Goal: Information Seeking & Learning: Learn about a topic

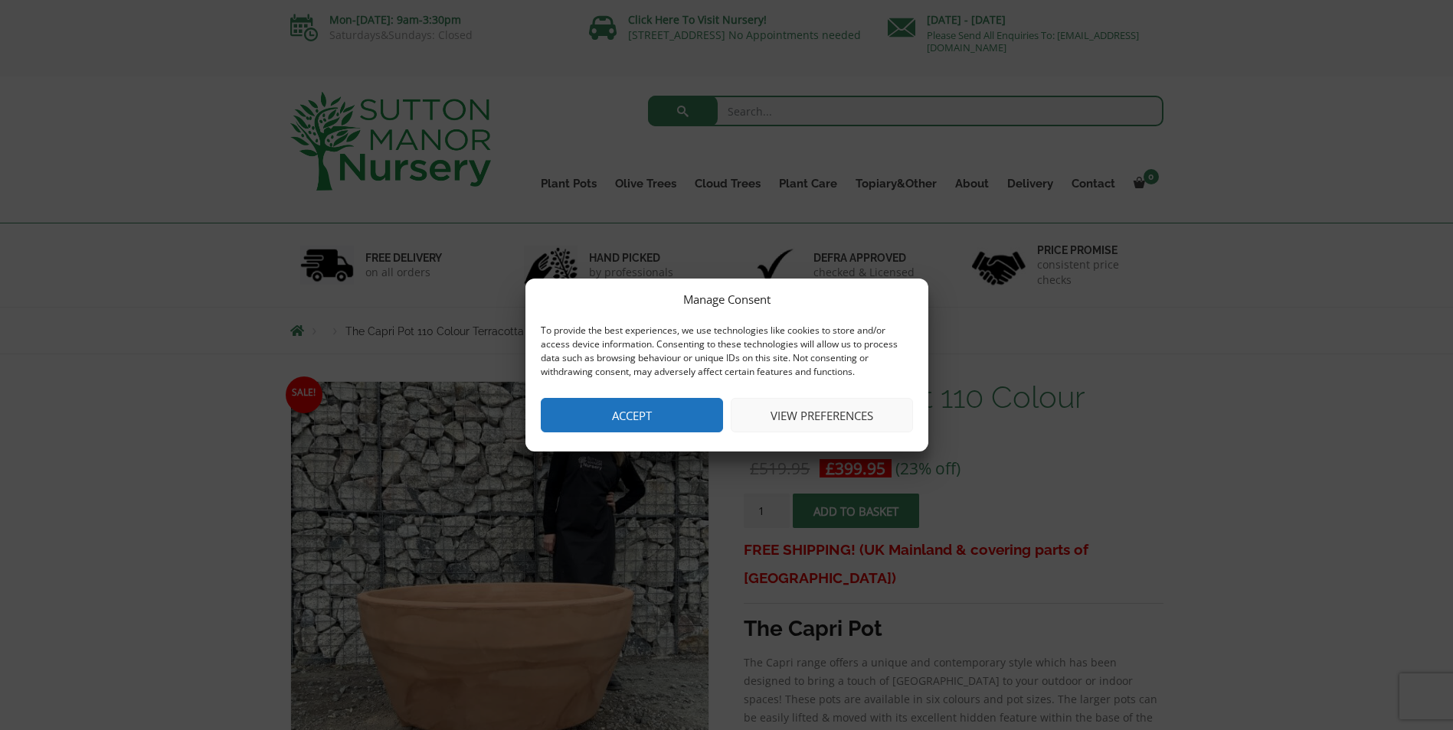
click at [662, 422] on button "Accept" at bounding box center [632, 415] width 182 height 34
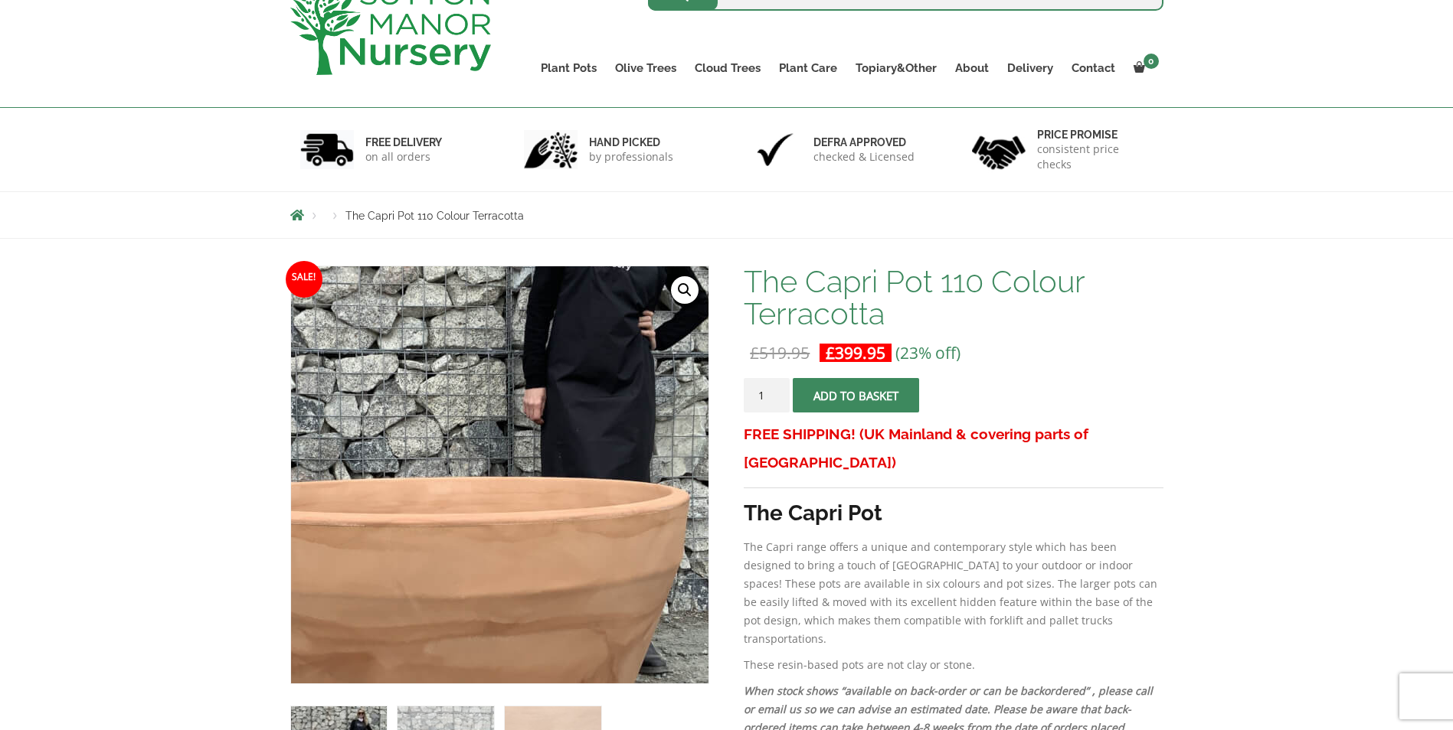
scroll to position [306, 0]
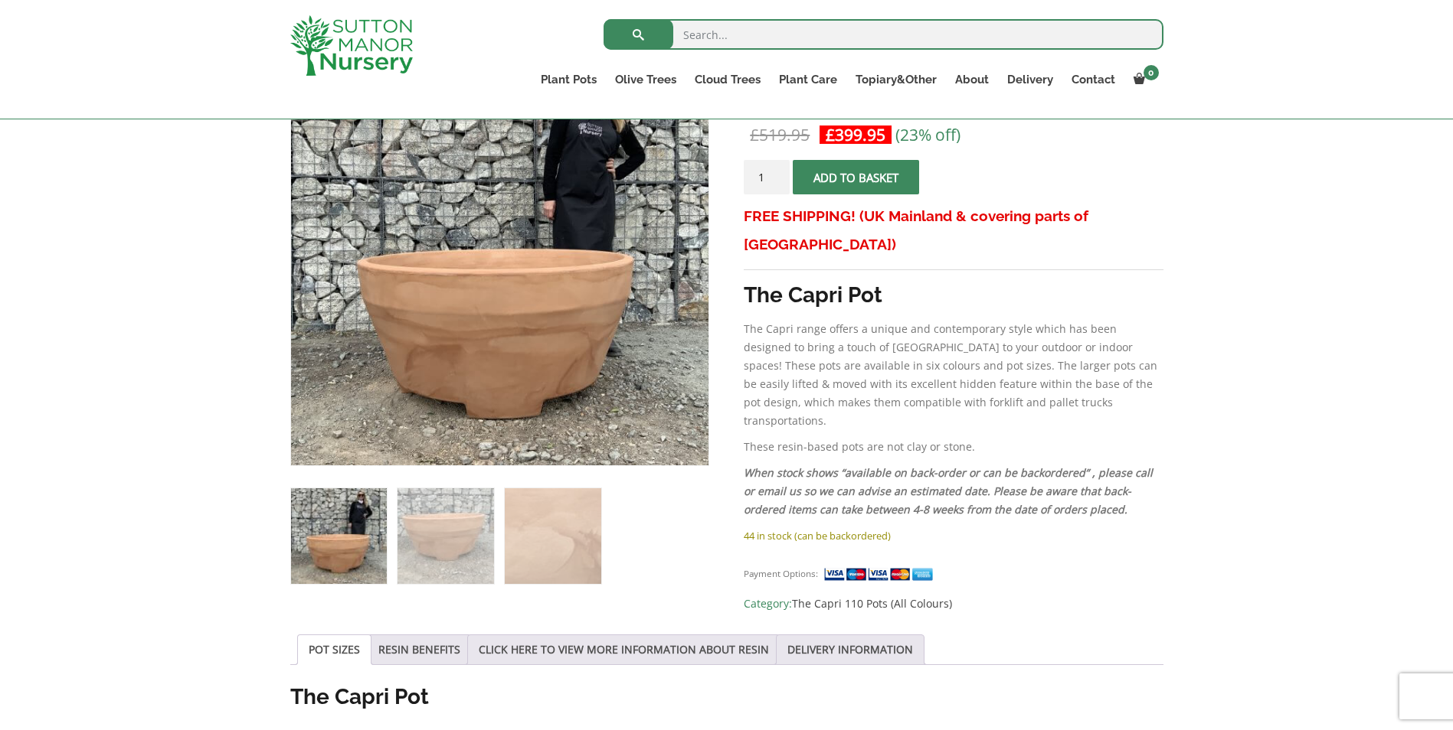
click at [370, 554] on img at bounding box center [339, 537] width 96 height 96
click at [439, 550] on img at bounding box center [445, 537] width 96 height 96
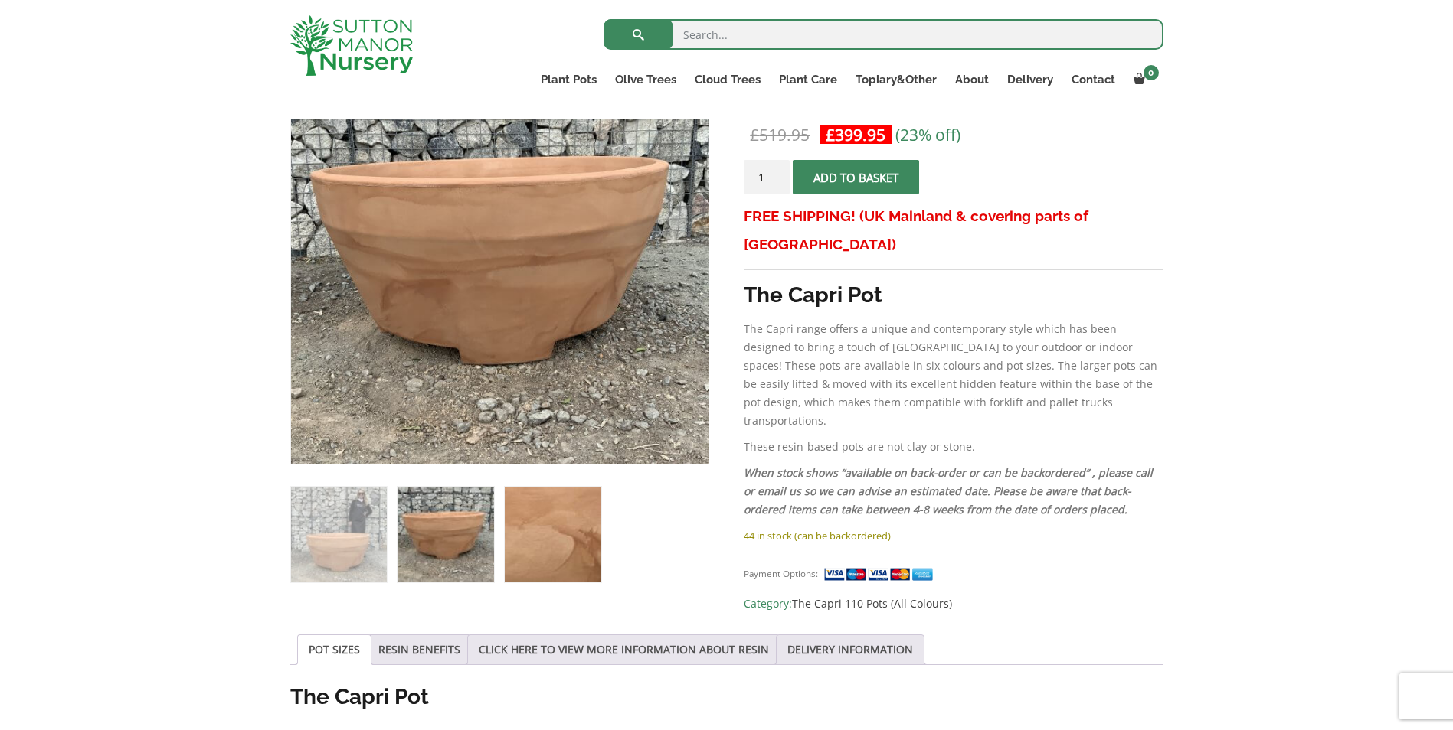
click at [560, 523] on img at bounding box center [553, 535] width 96 height 96
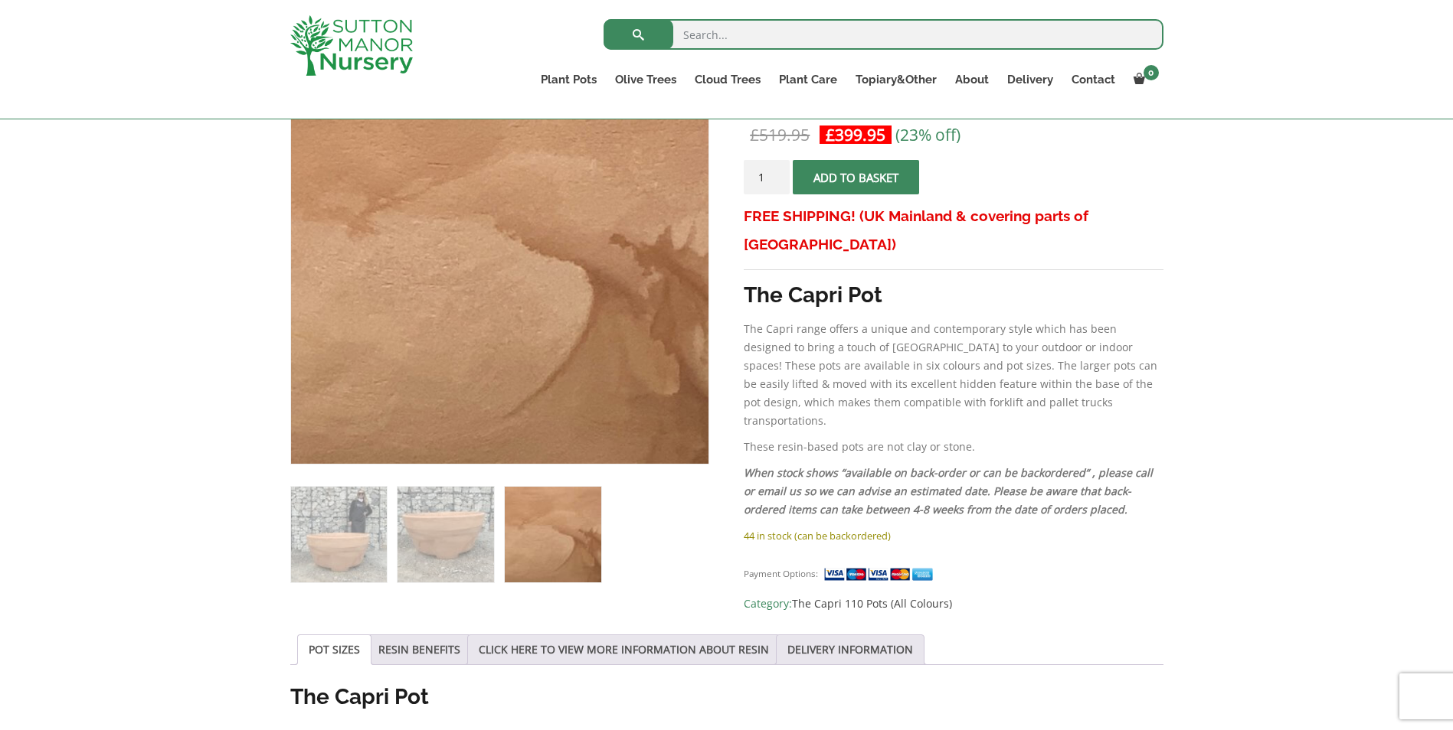
click at [495, 528] on ol at bounding box center [499, 524] width 419 height 119
click at [347, 538] on img at bounding box center [339, 535] width 96 height 96
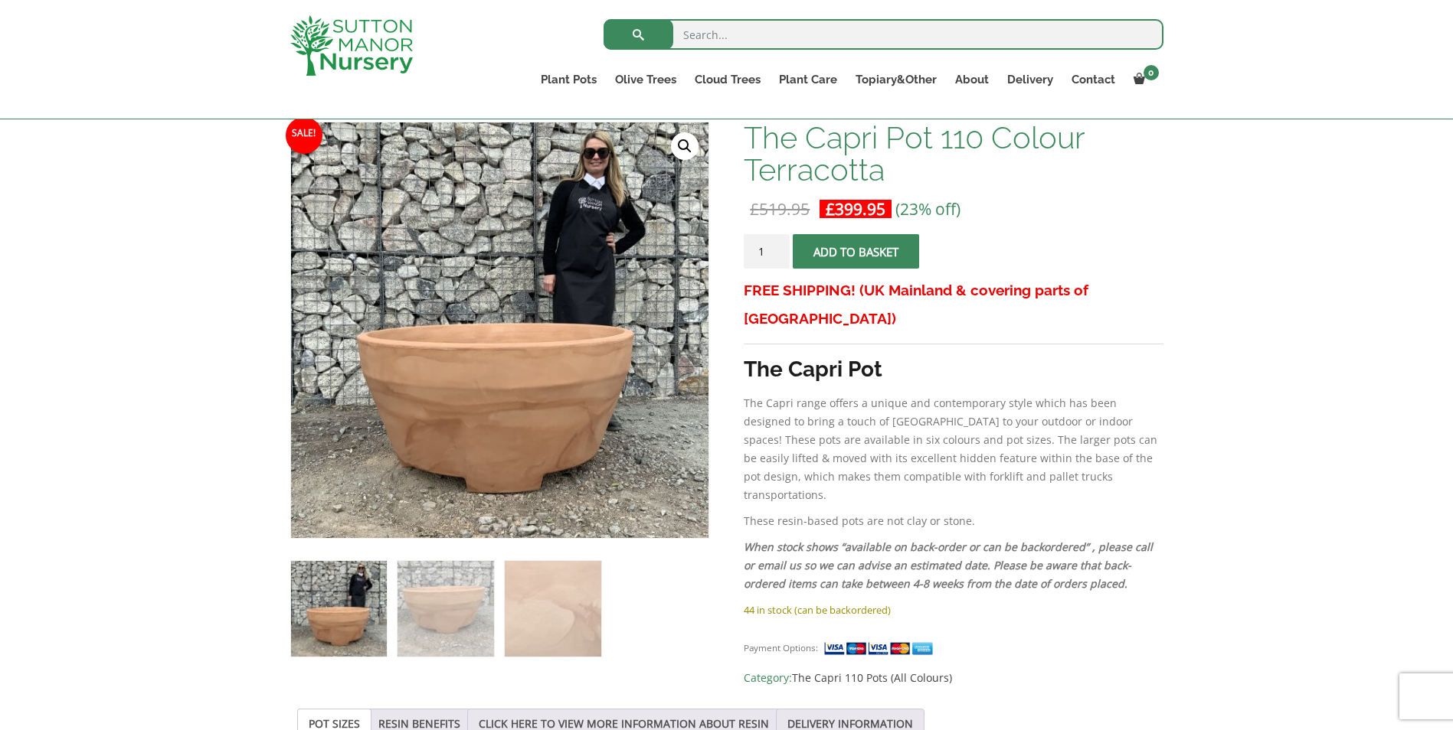
scroll to position [153, 0]
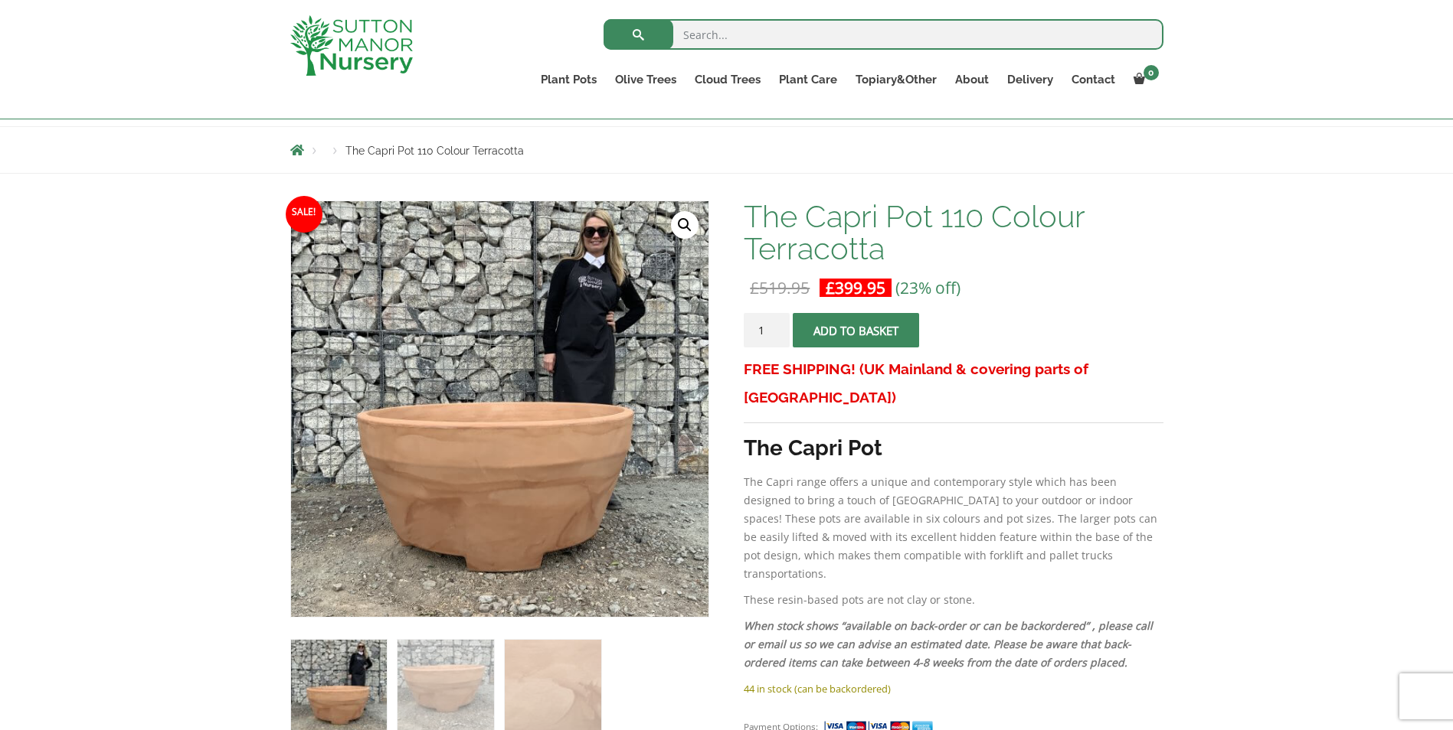
click at [973, 208] on h1 "The Capri Pot 110 Colour Terracotta" at bounding box center [953, 233] width 419 height 64
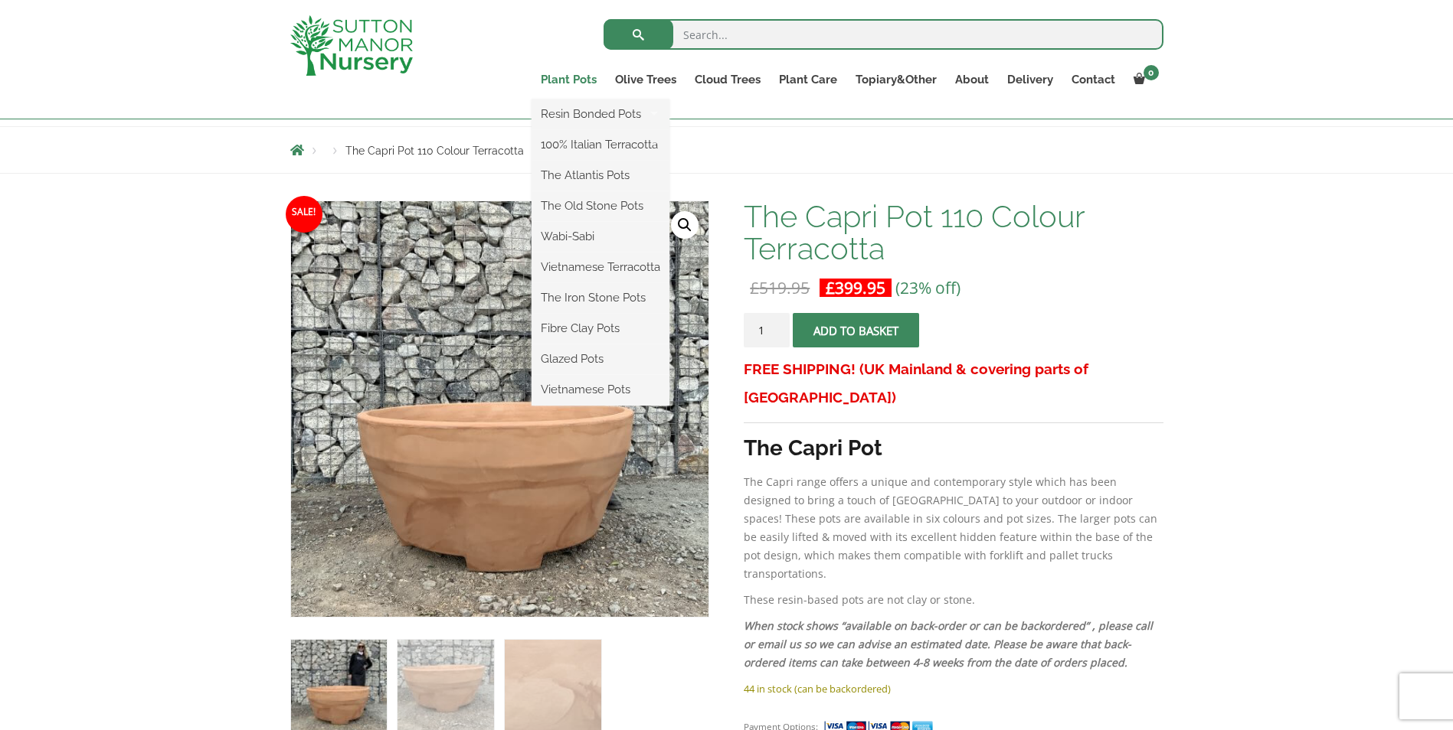
click at [574, 78] on link "Plant Pots" at bounding box center [568, 79] width 74 height 21
click at [596, 146] on link "100% Italian Terracotta" at bounding box center [600, 144] width 138 height 23
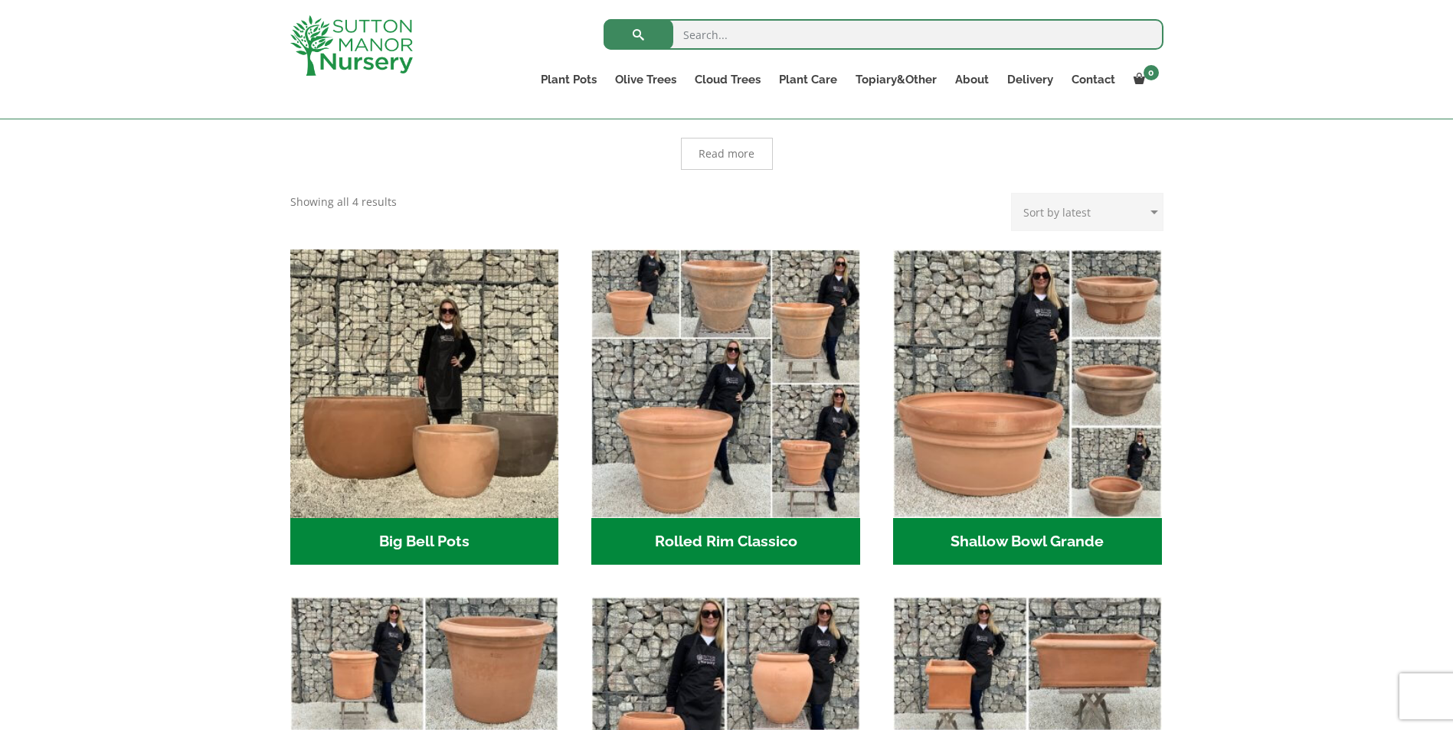
scroll to position [536, 0]
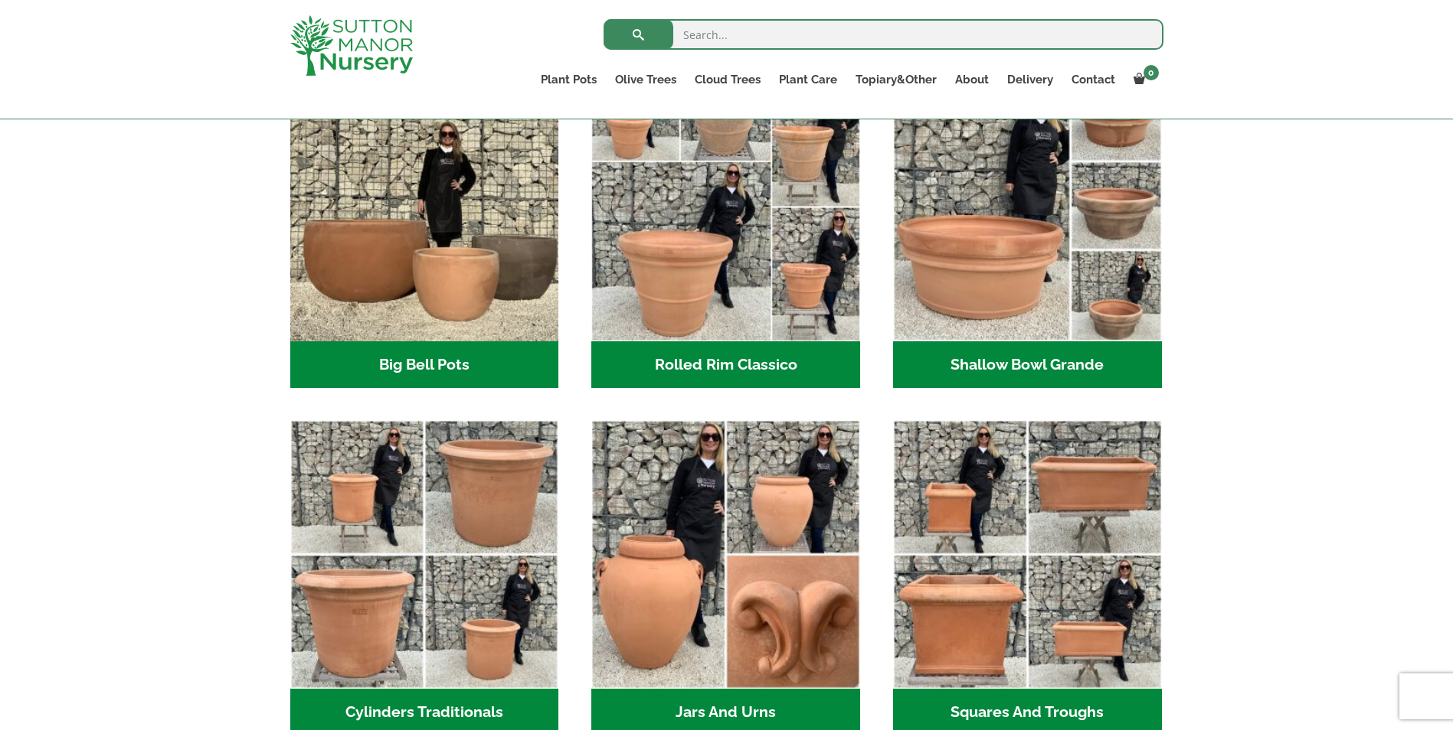
click at [714, 345] on h2 "Rolled Rim Classico (7)" at bounding box center [725, 365] width 269 height 47
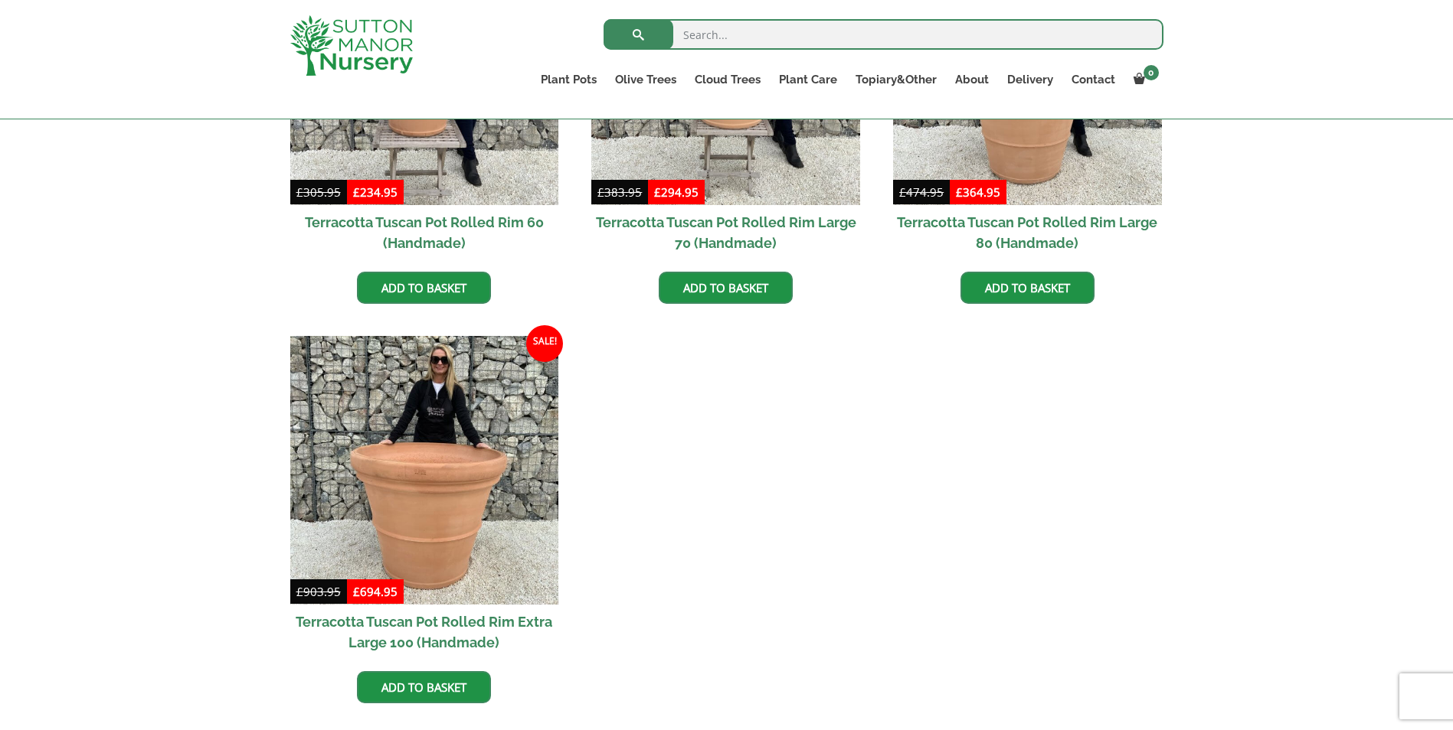
scroll to position [1302, 0]
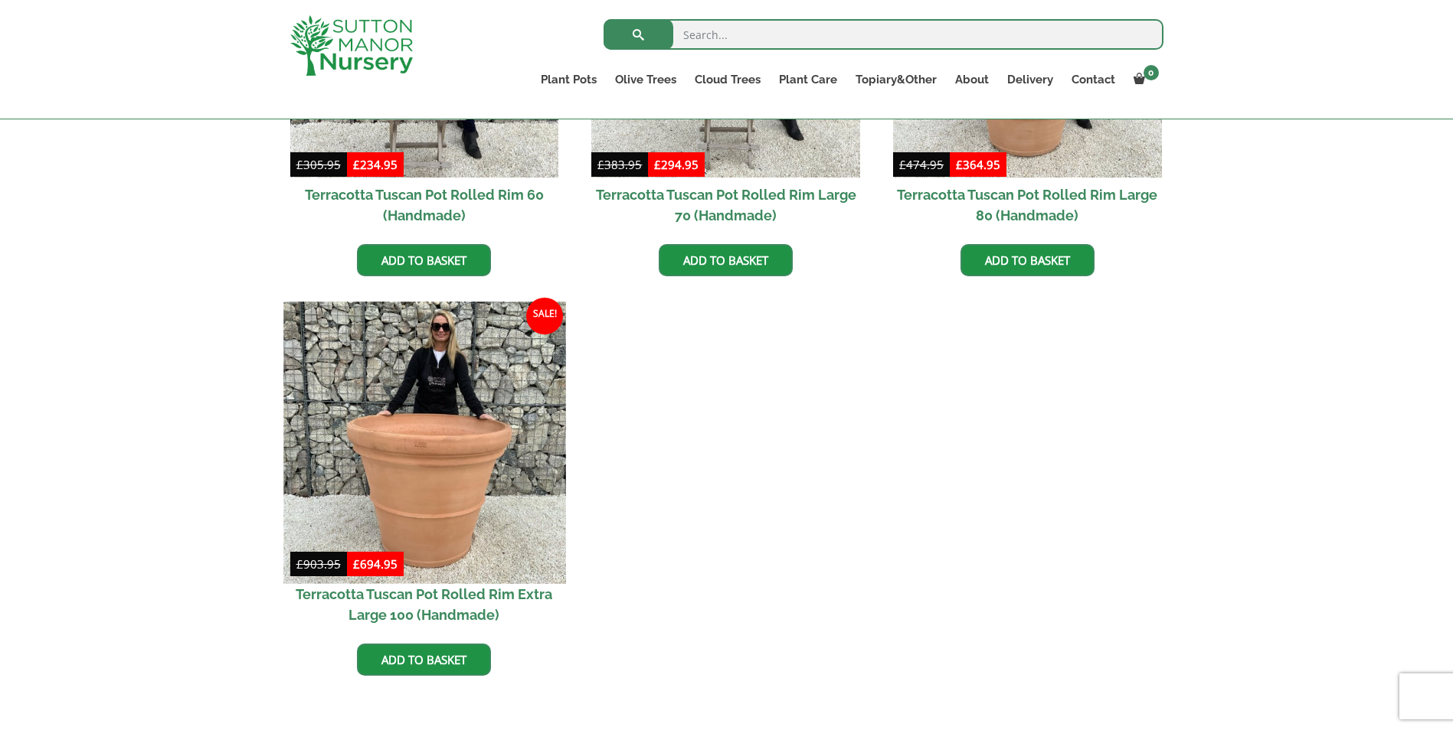
click at [474, 531] on img at bounding box center [424, 443] width 282 height 282
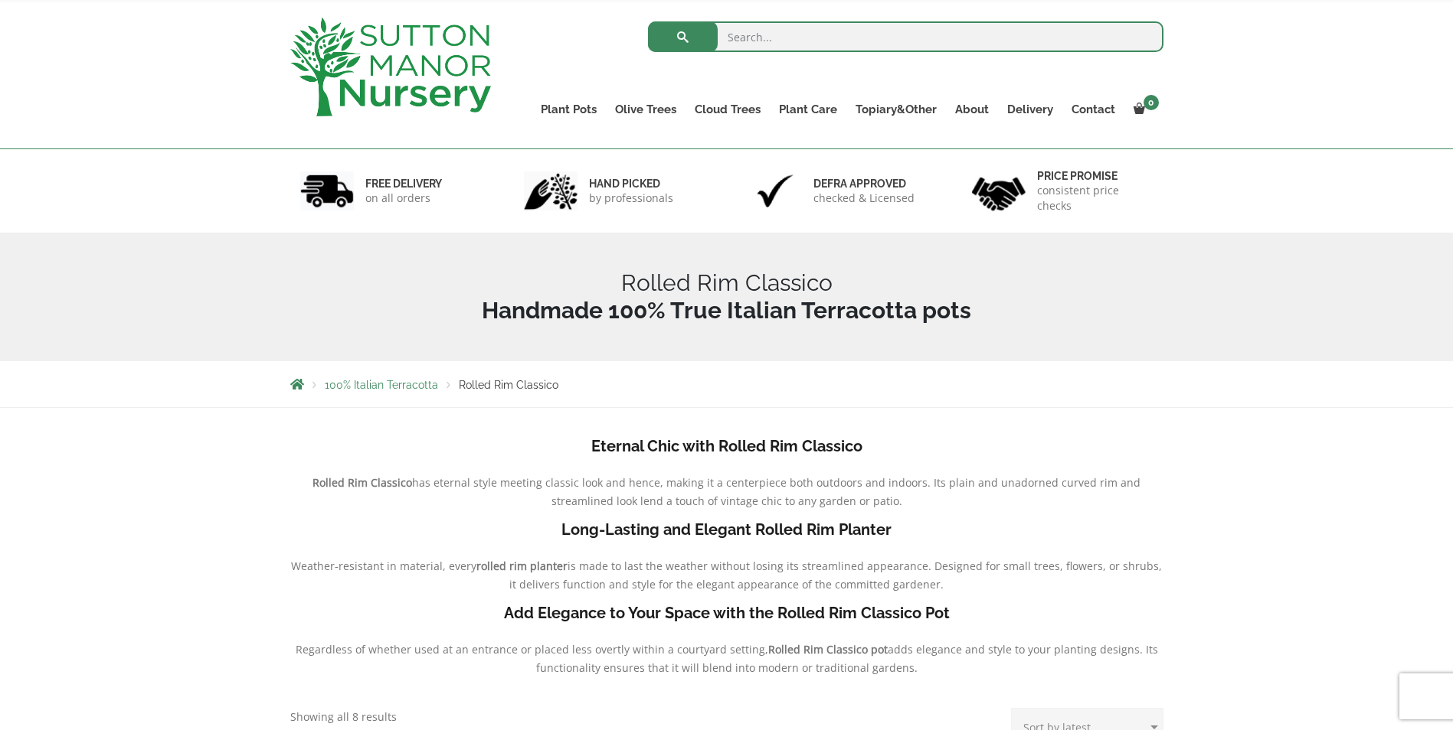
scroll to position [0, 0]
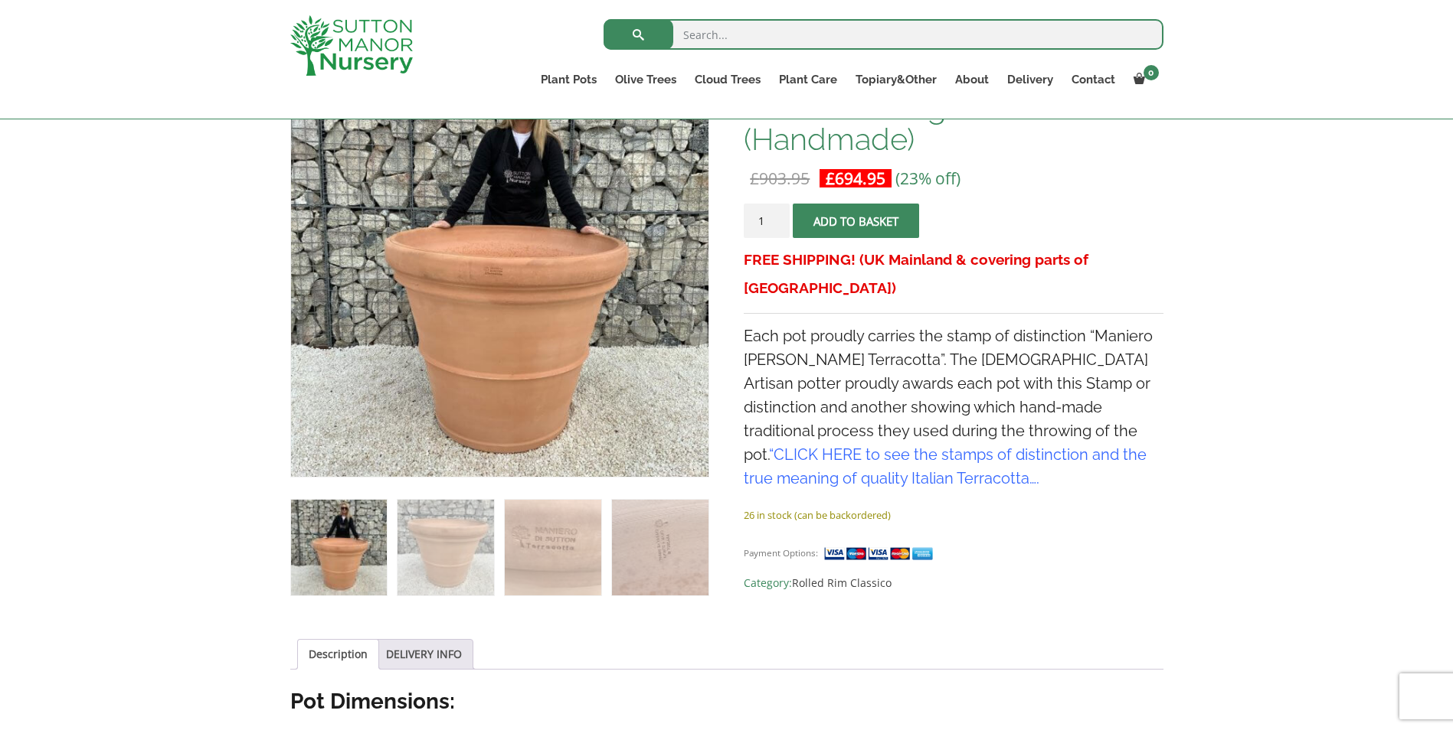
scroll to position [306, 0]
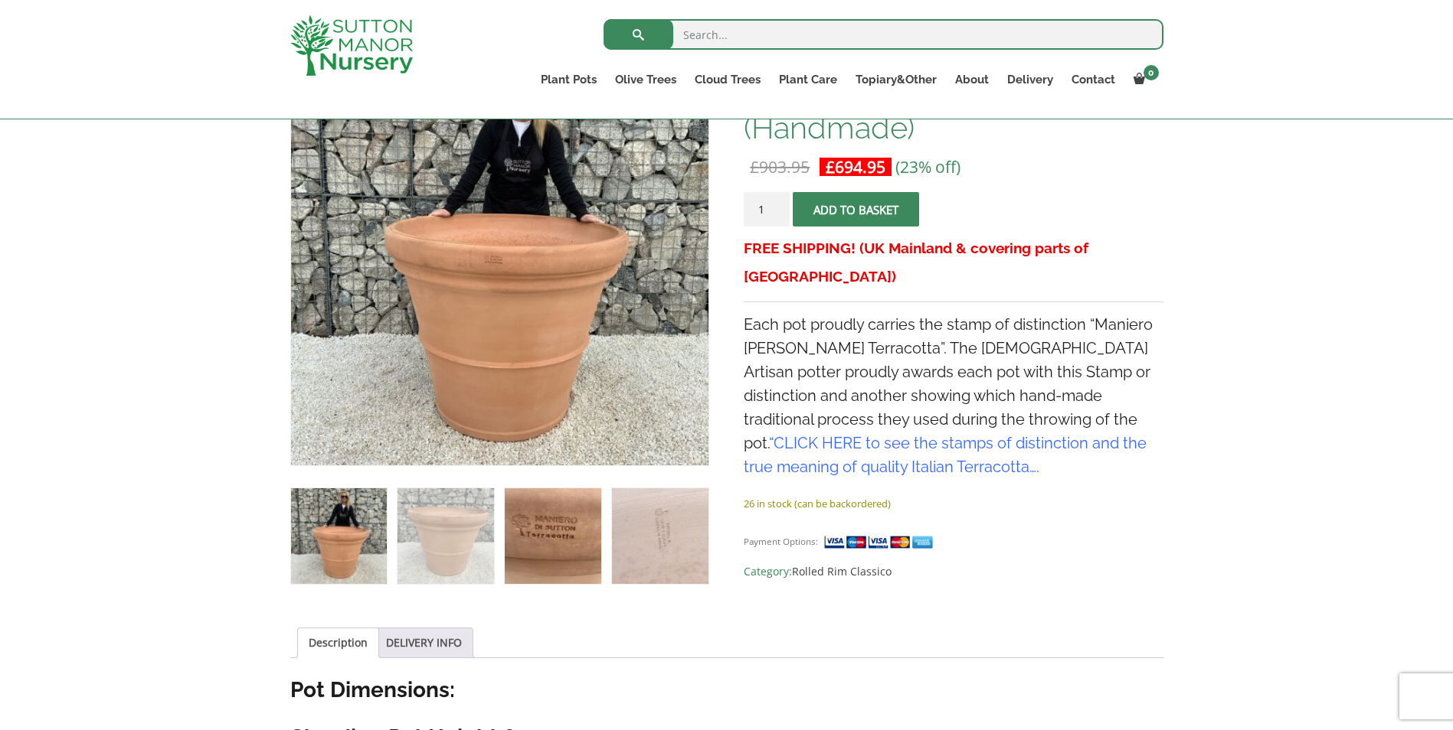
click at [515, 534] on img at bounding box center [553, 537] width 96 height 96
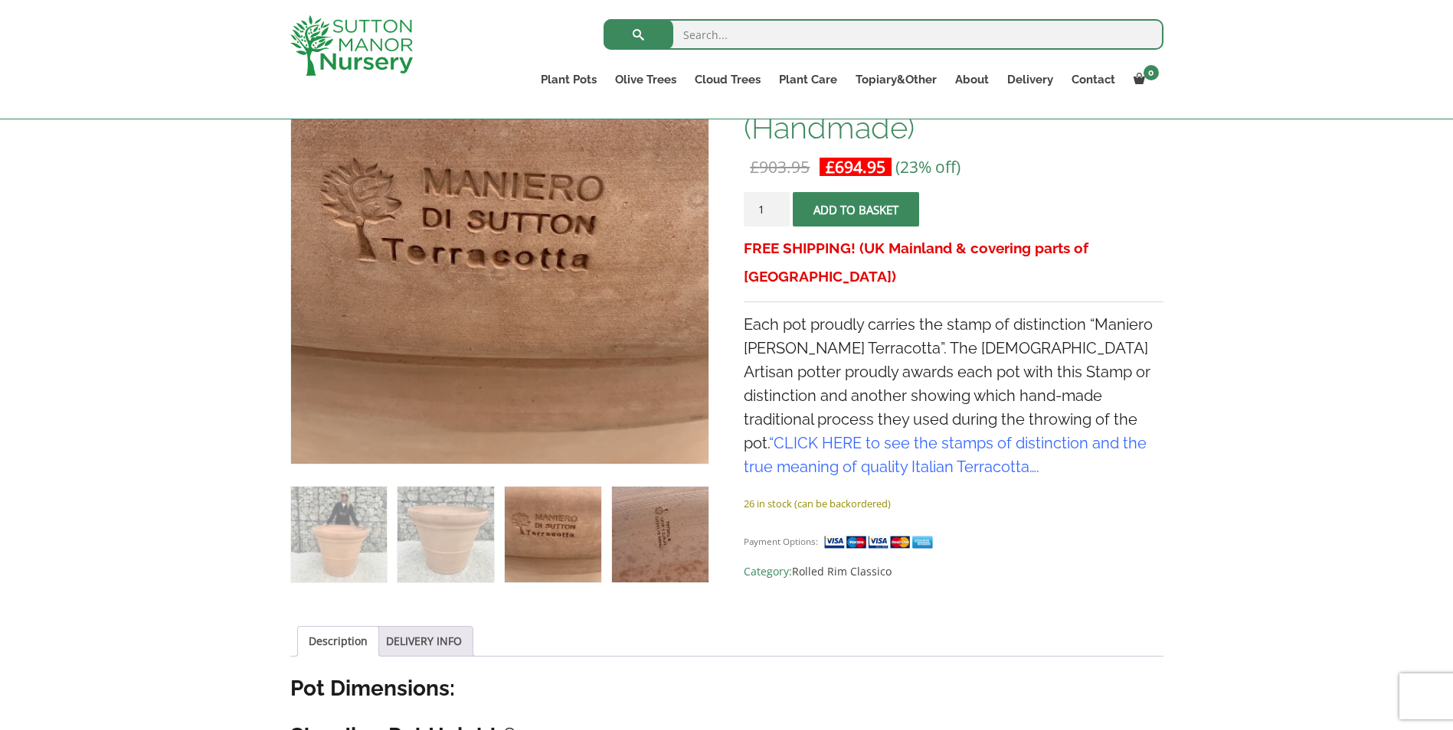
click at [698, 536] on img at bounding box center [660, 535] width 96 height 96
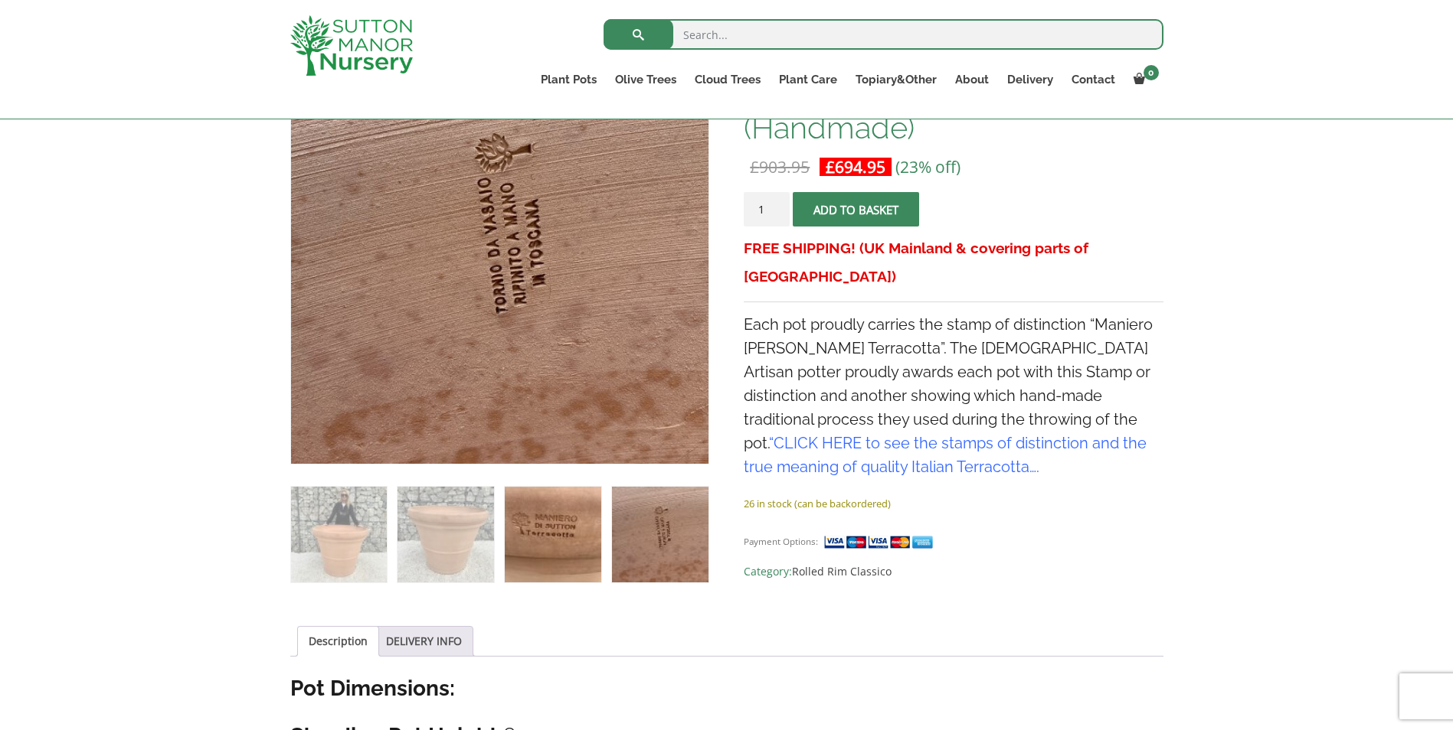
click at [546, 534] on img at bounding box center [553, 535] width 96 height 96
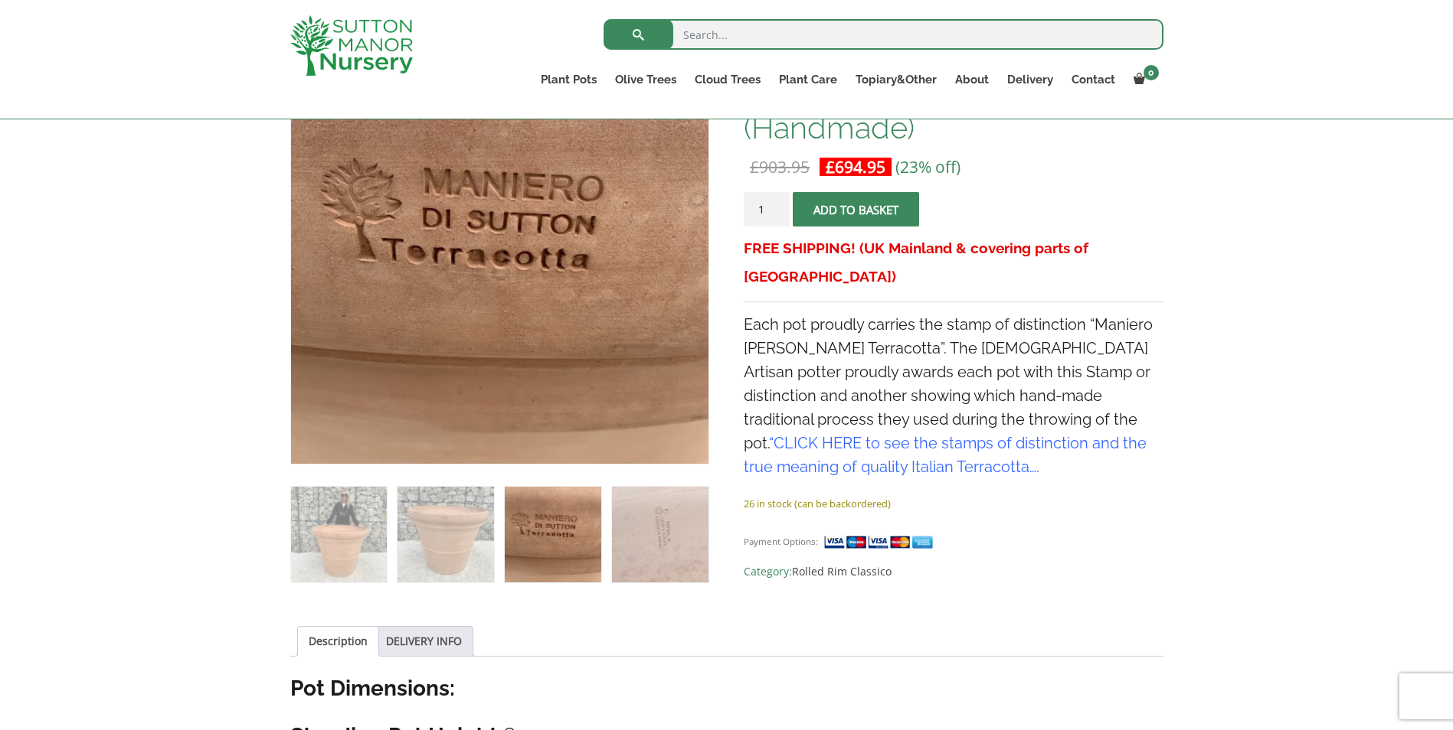
click at [695, 531] on img at bounding box center [660, 535] width 96 height 96
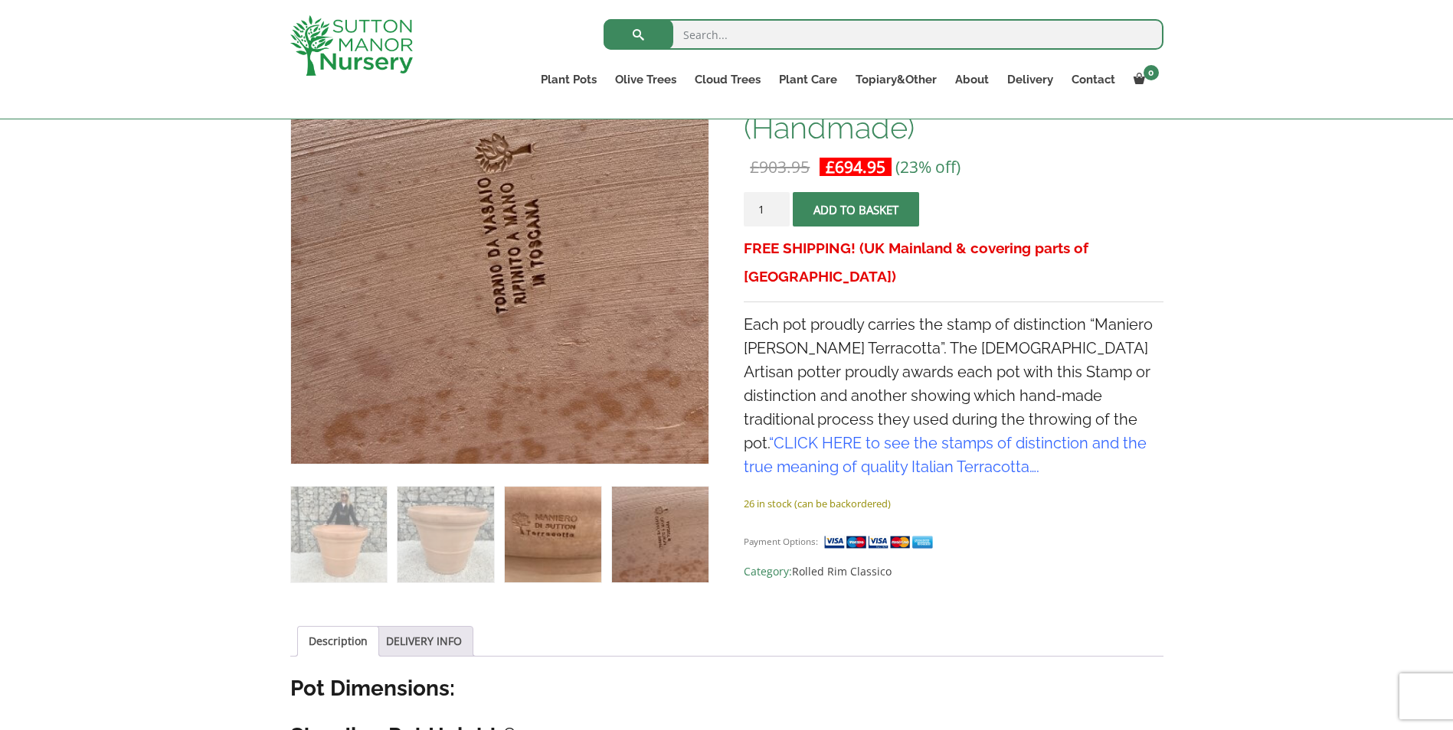
click at [539, 541] on img at bounding box center [553, 535] width 96 height 96
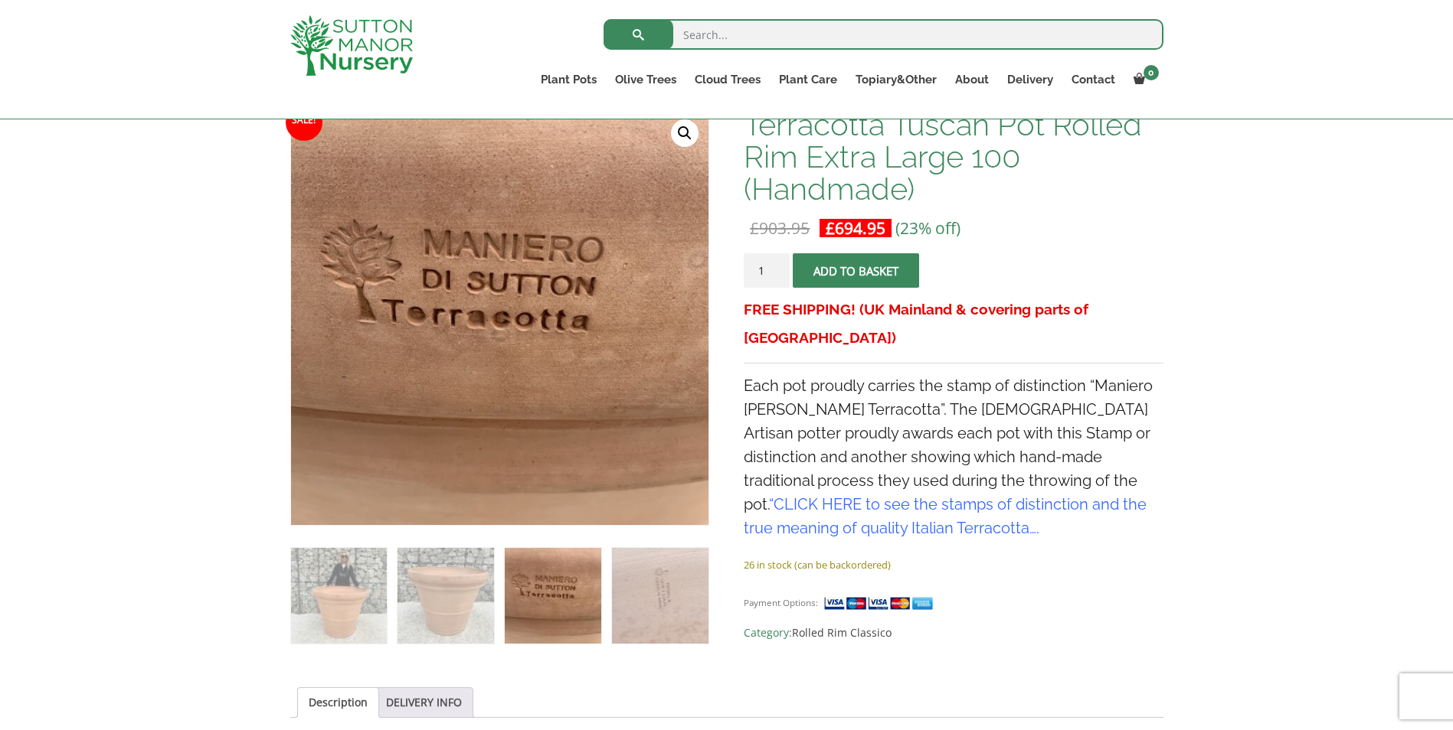
scroll to position [153, 0]
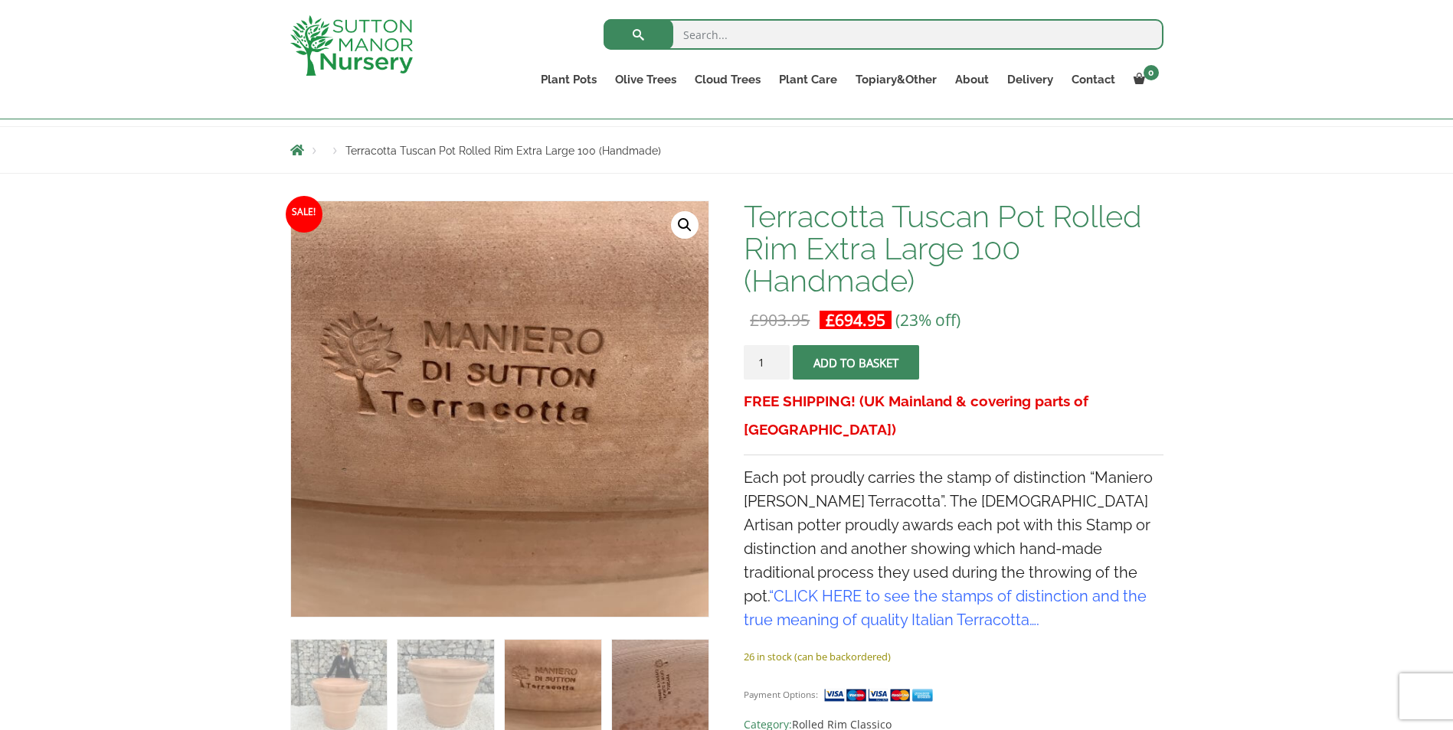
click at [651, 711] on img at bounding box center [660, 688] width 96 height 96
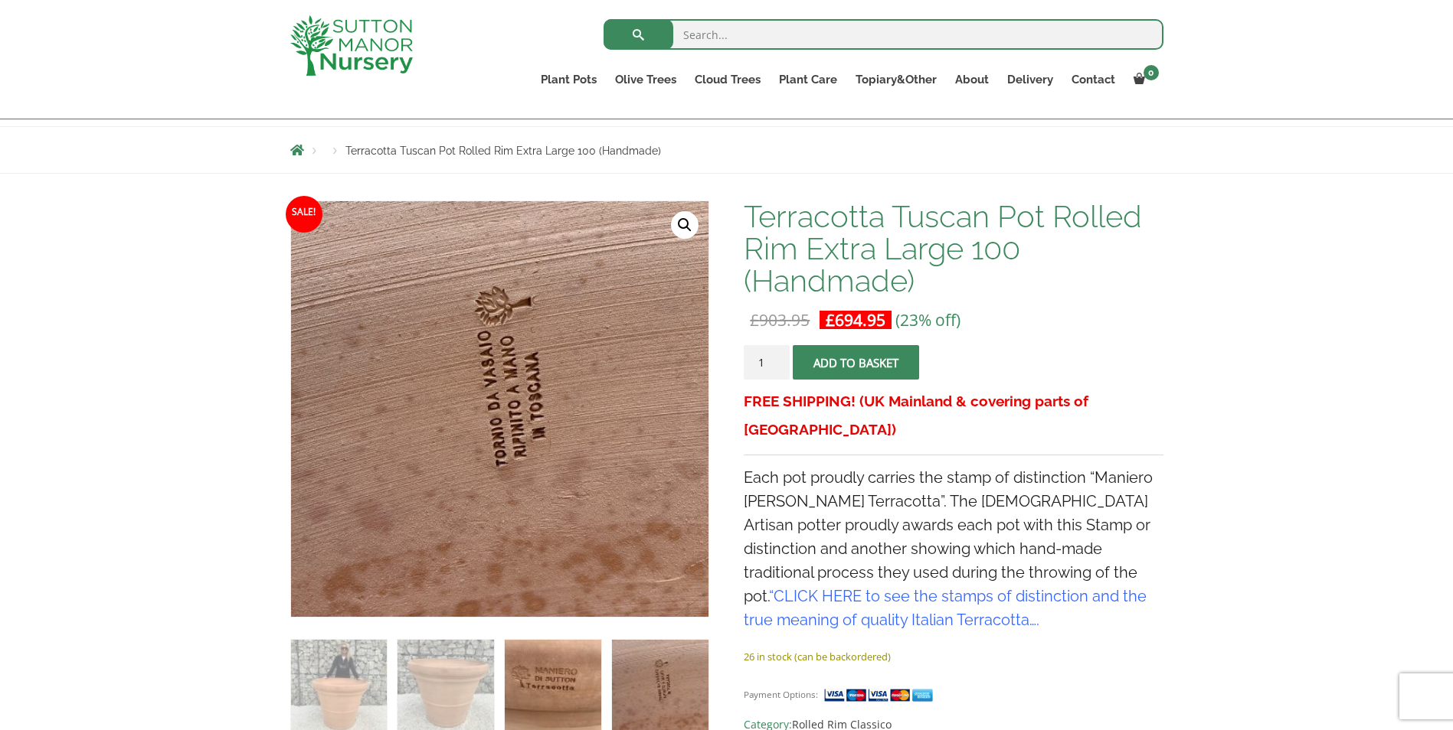
click at [513, 690] on img at bounding box center [553, 688] width 96 height 96
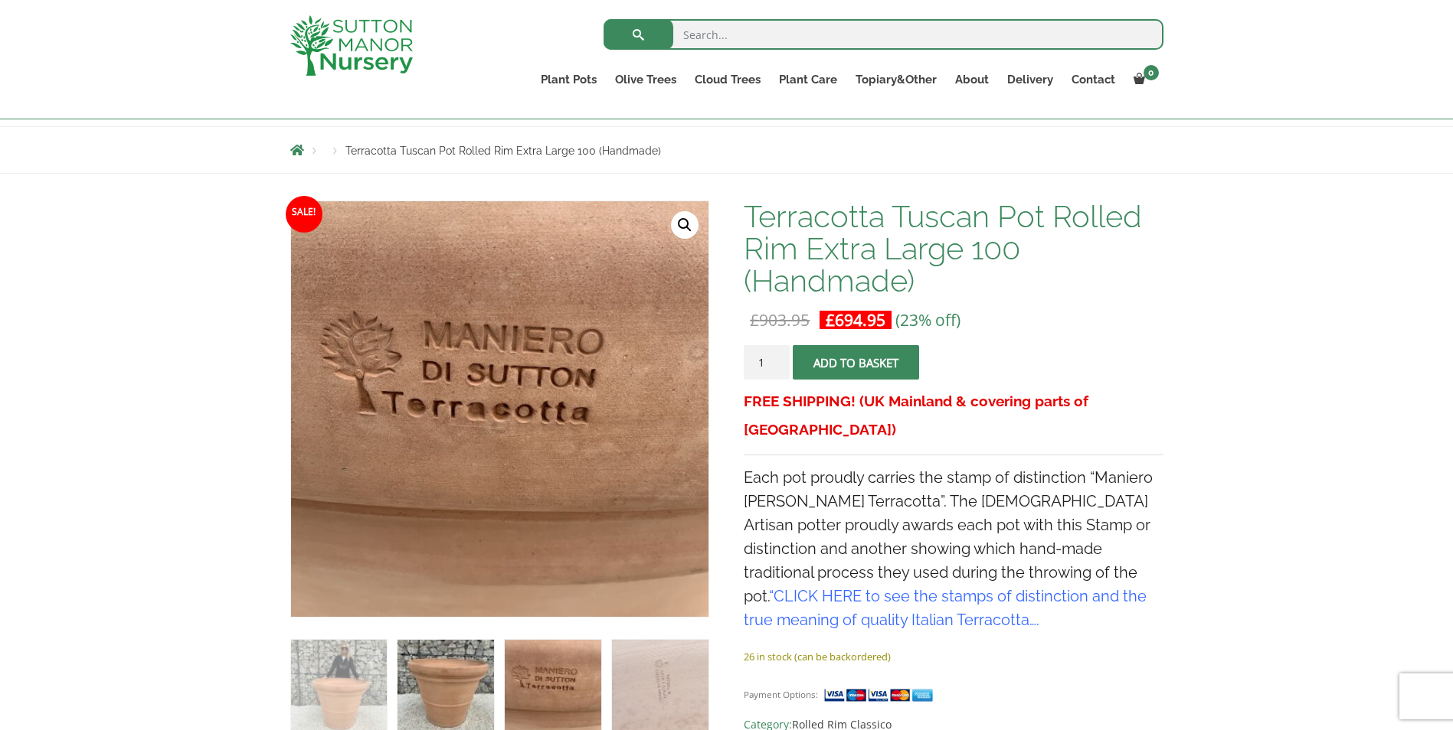
click at [477, 690] on img at bounding box center [445, 688] width 96 height 96
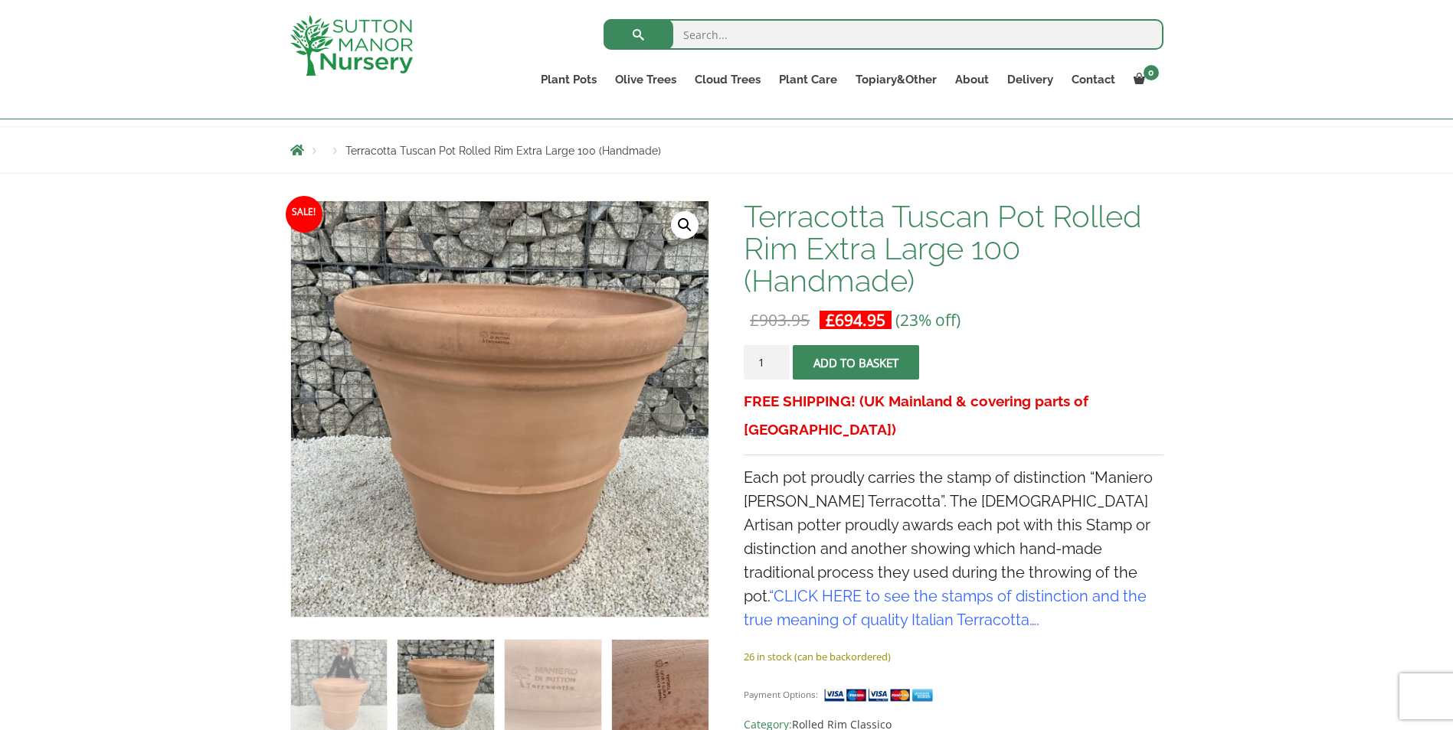
click at [642, 678] on img at bounding box center [660, 688] width 96 height 96
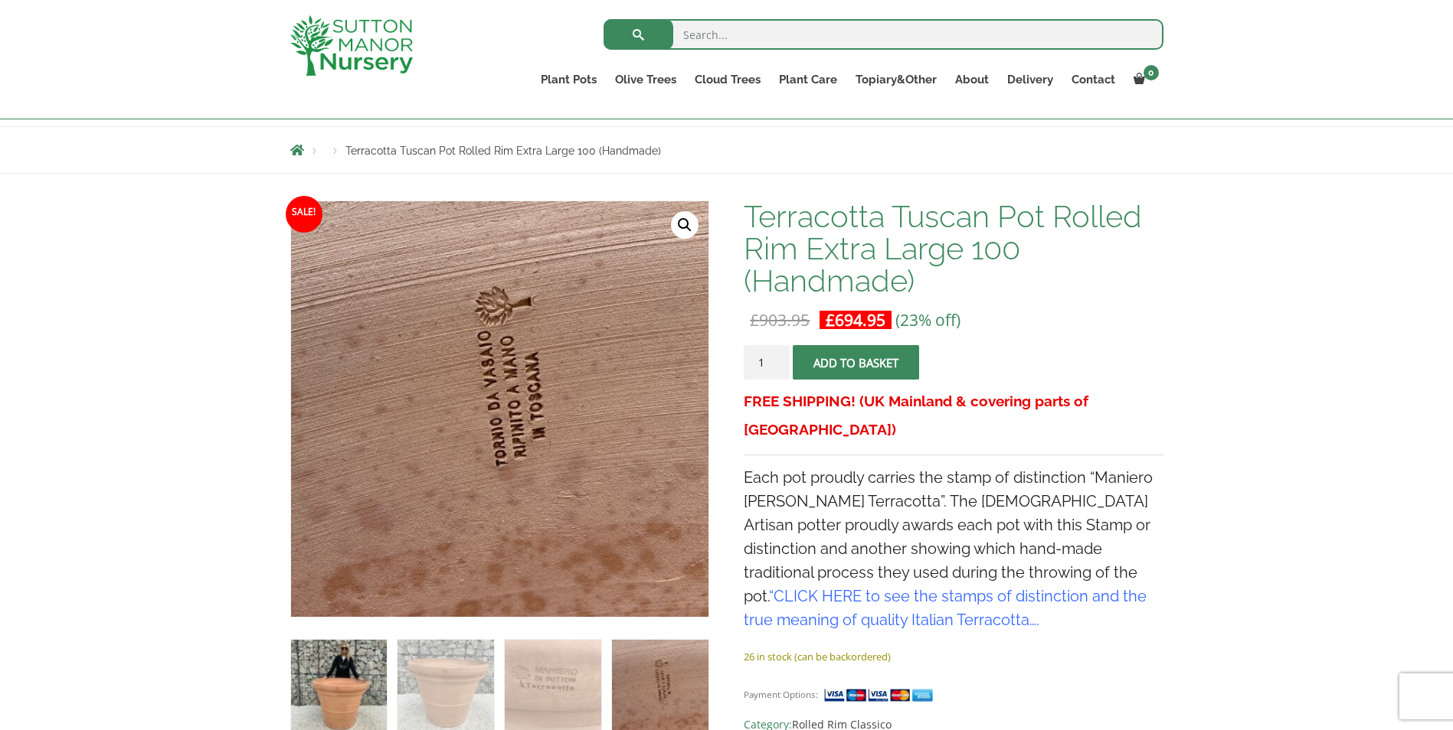
click at [348, 674] on img at bounding box center [339, 688] width 96 height 96
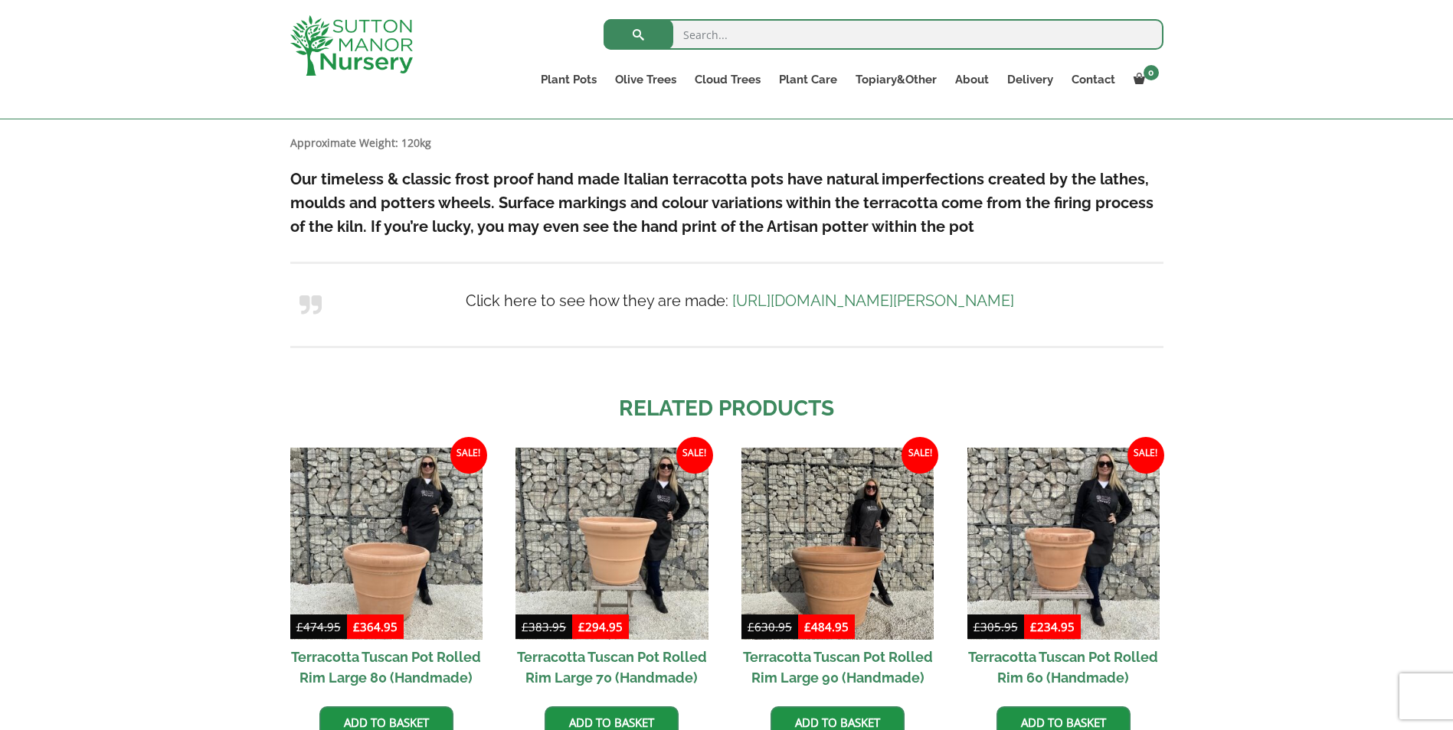
scroll to position [995, 0]
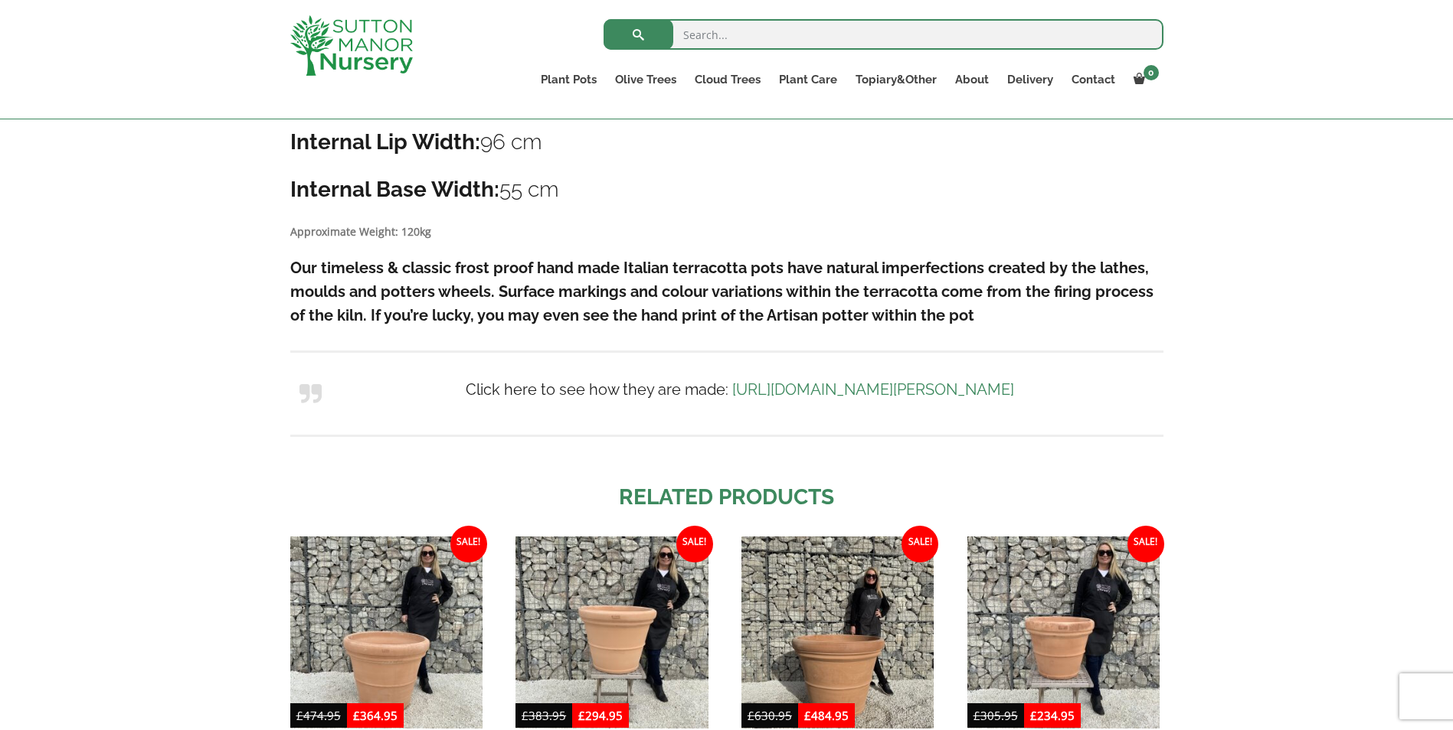
click at [878, 387] on link "https://www.suttonmanornursery.co.uk/sutton-manor-terracotta/" at bounding box center [873, 390] width 282 height 18
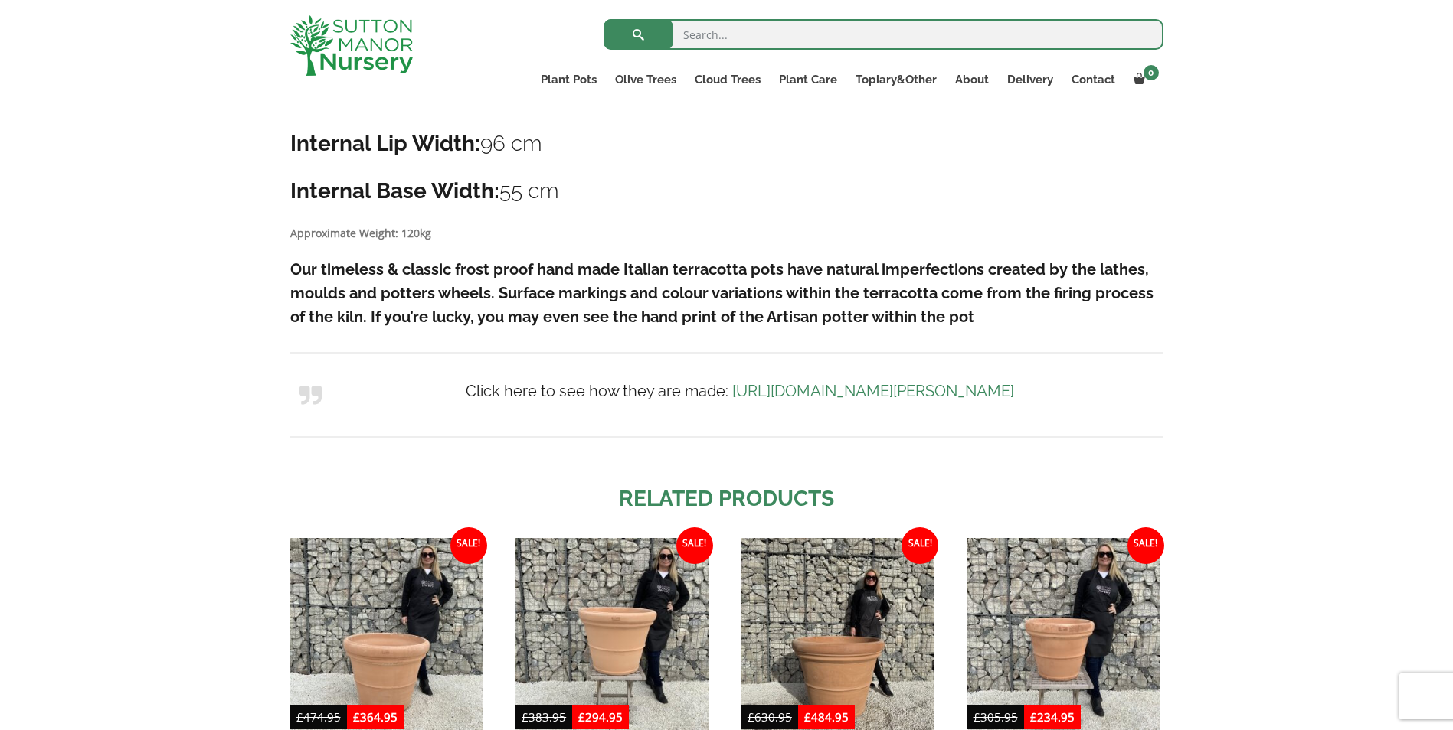
scroll to position [997, 0]
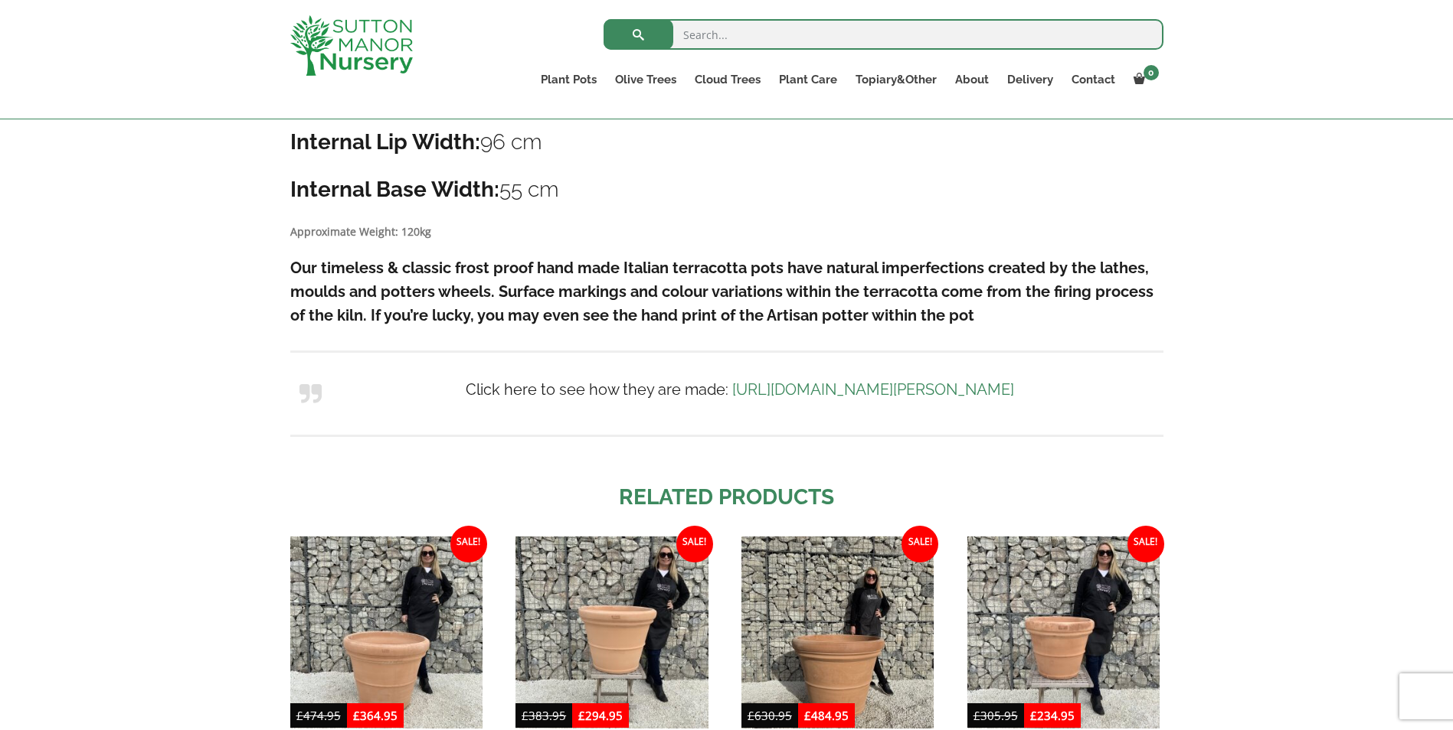
drag, startPoint x: 672, startPoint y: 208, endPoint x: 659, endPoint y: 210, distance: 13.1
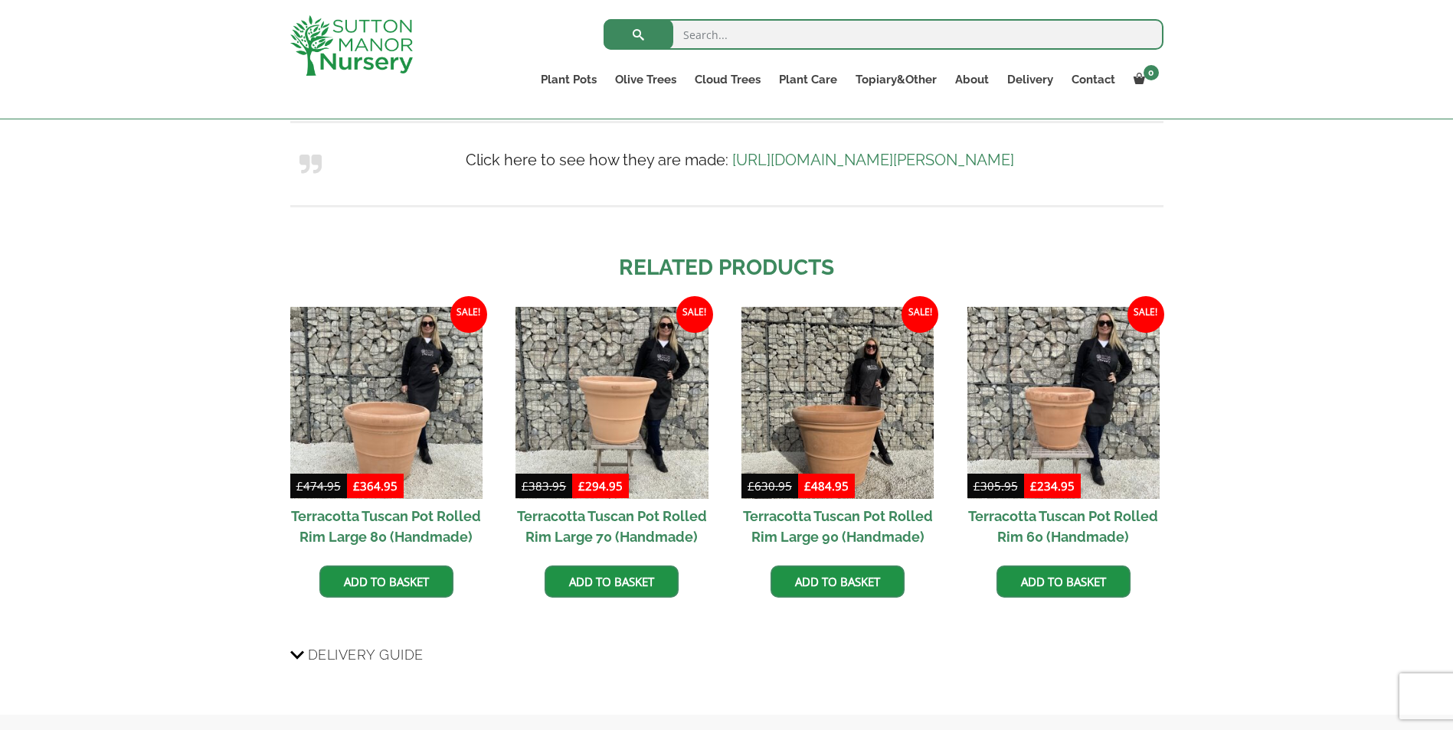
scroll to position [1303, 0]
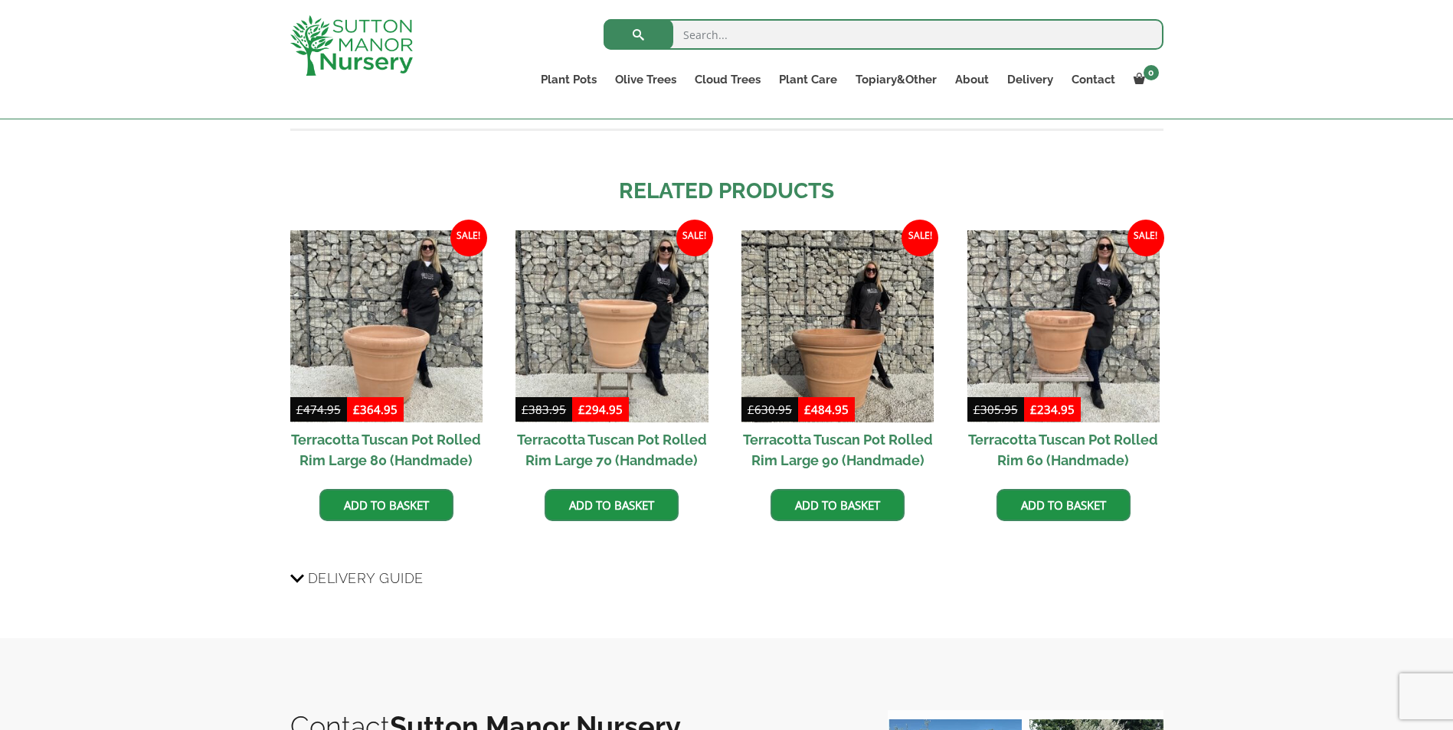
click at [827, 444] on h2 "Terracotta Tuscan Pot Rolled Rim Large 90 (Handmade)" at bounding box center [837, 450] width 192 height 55
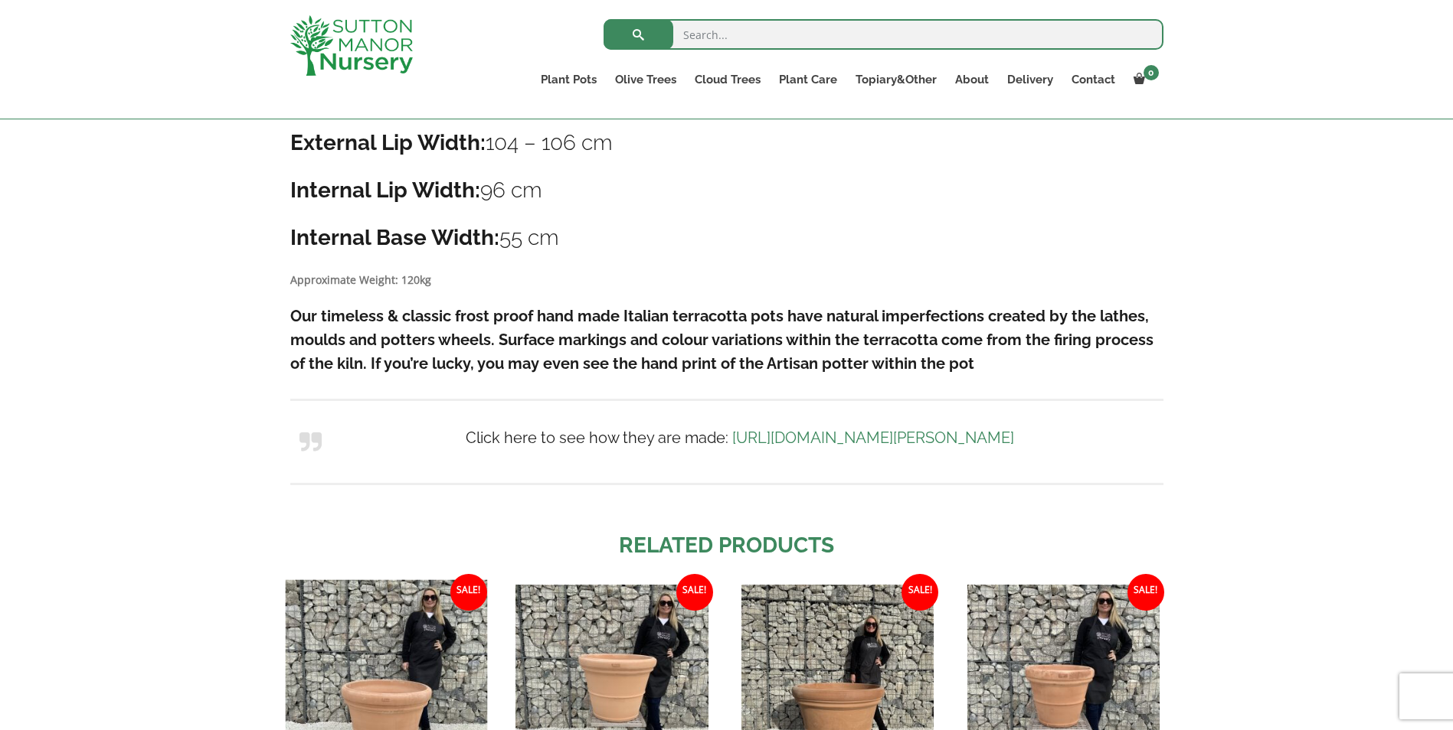
scroll to position [920, 0]
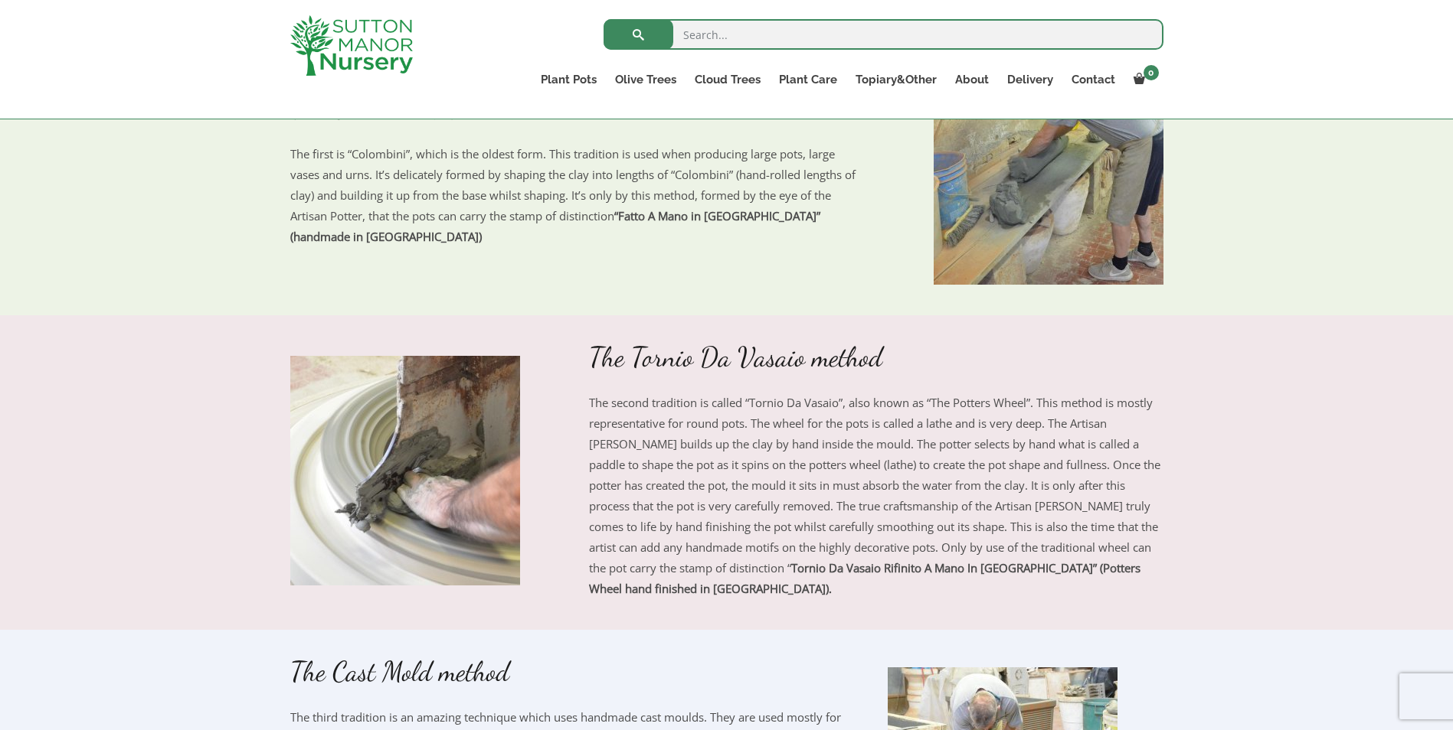
scroll to position [919, 0]
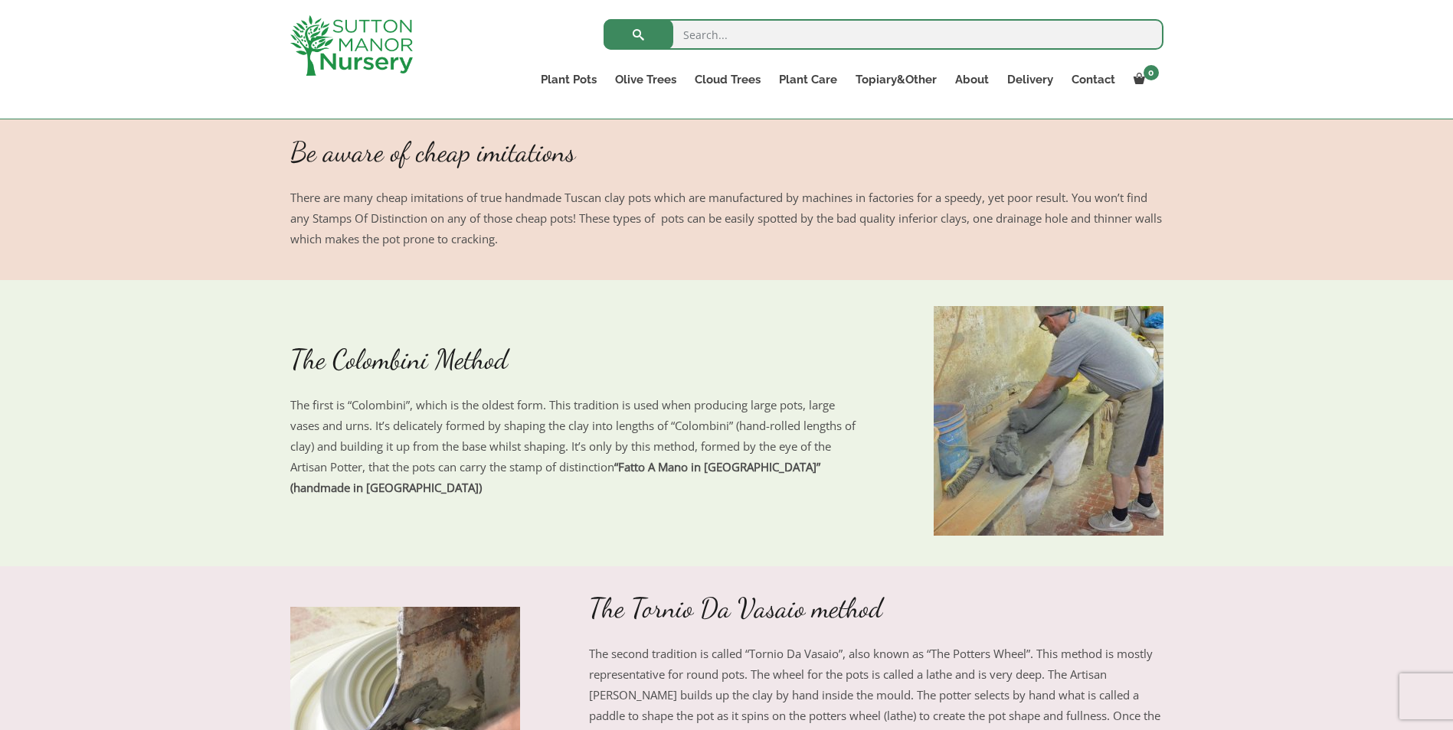
drag, startPoint x: 656, startPoint y: 210, endPoint x: 610, endPoint y: 188, distance: 50.7
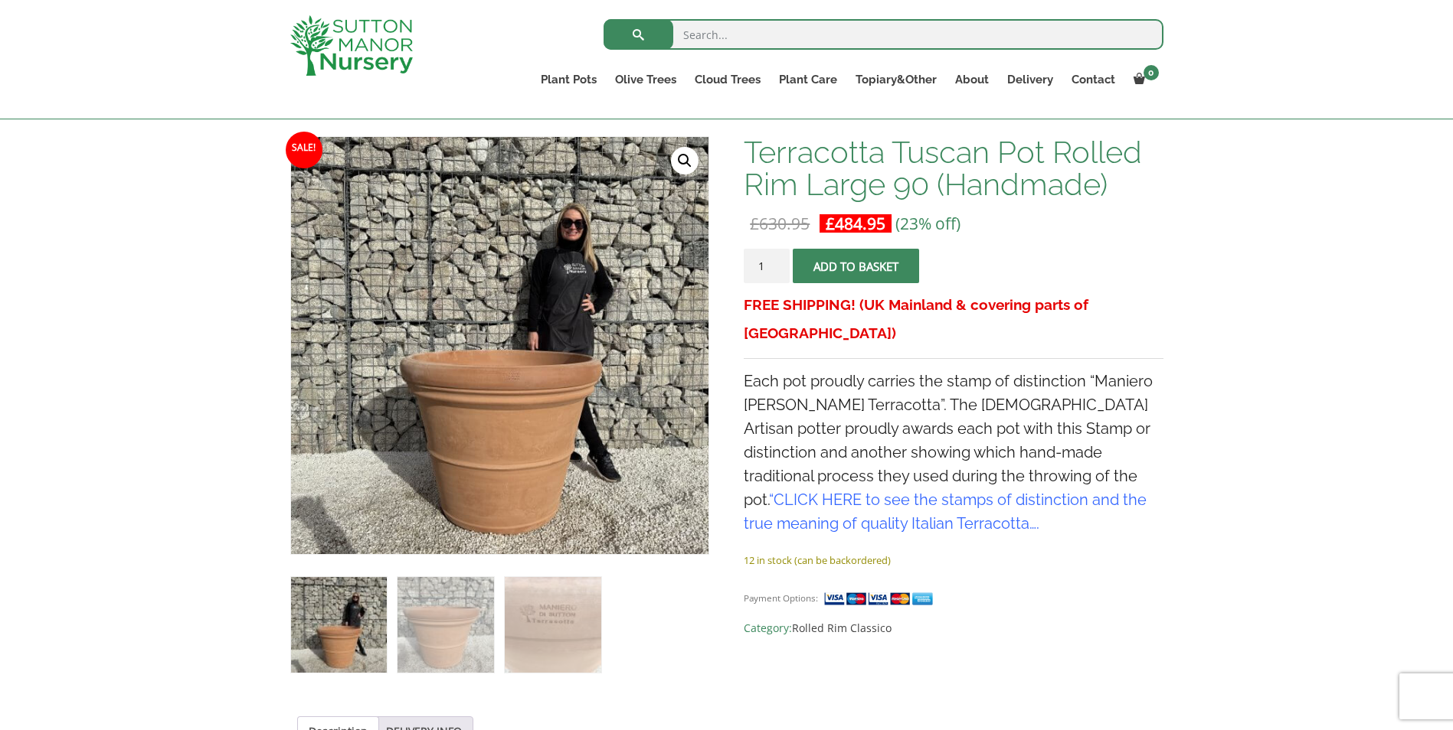
scroll to position [306, 0]
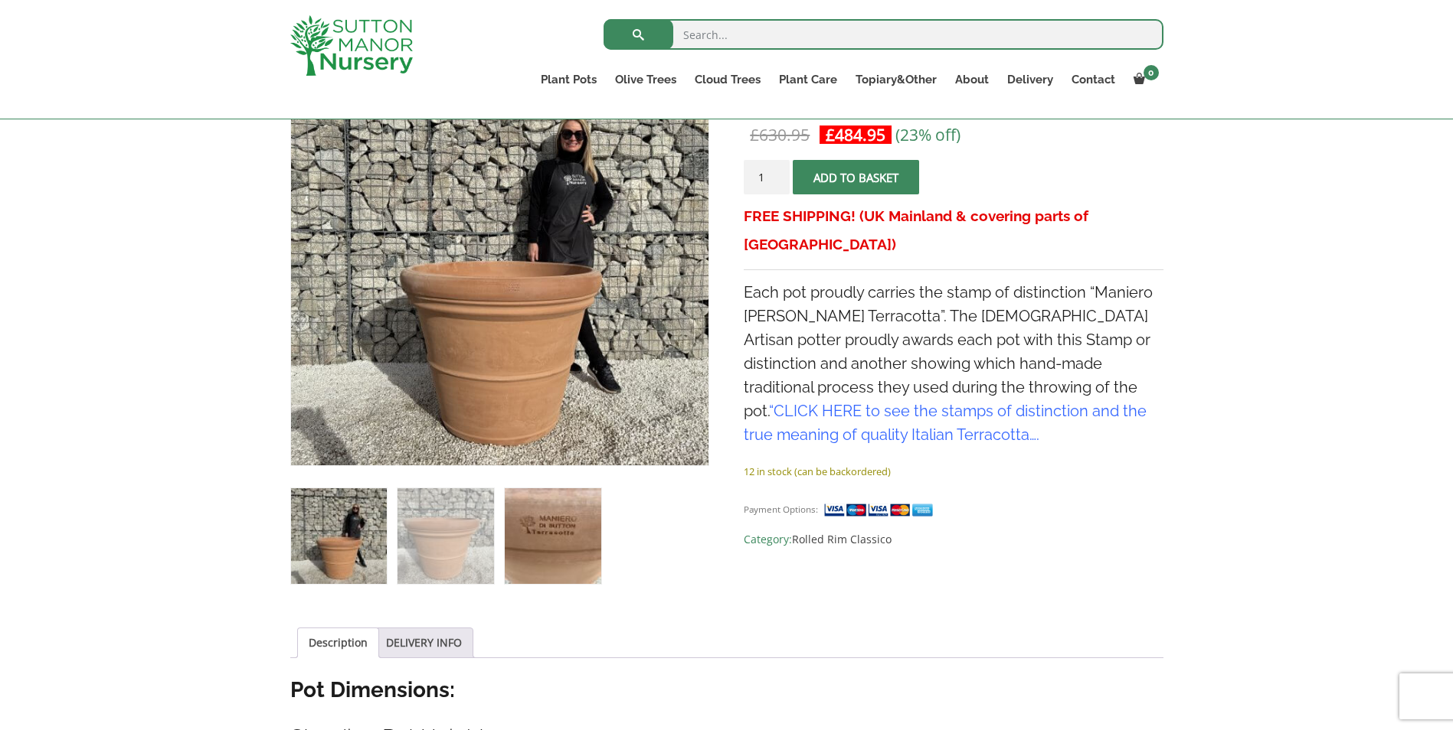
click at [584, 532] on img at bounding box center [553, 537] width 96 height 96
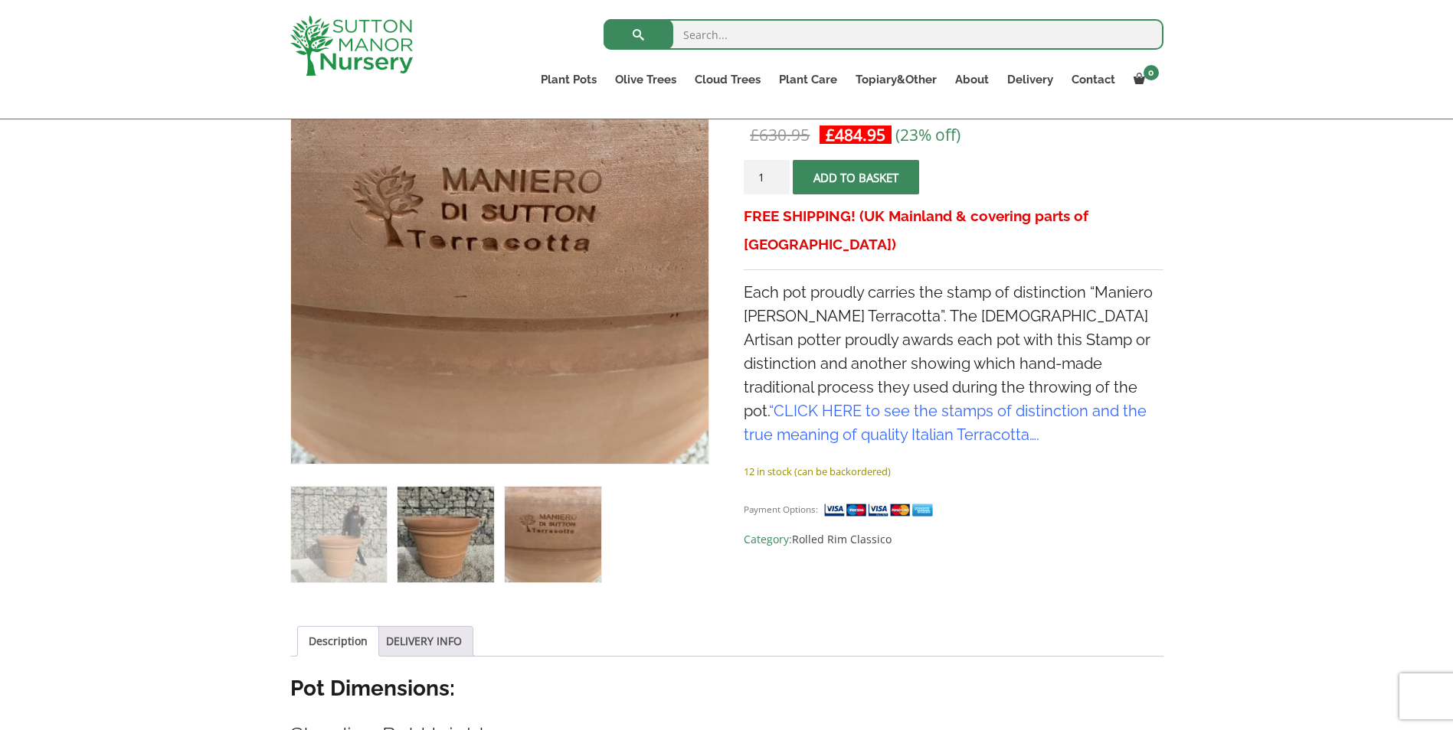
click at [458, 508] on img at bounding box center [445, 535] width 96 height 96
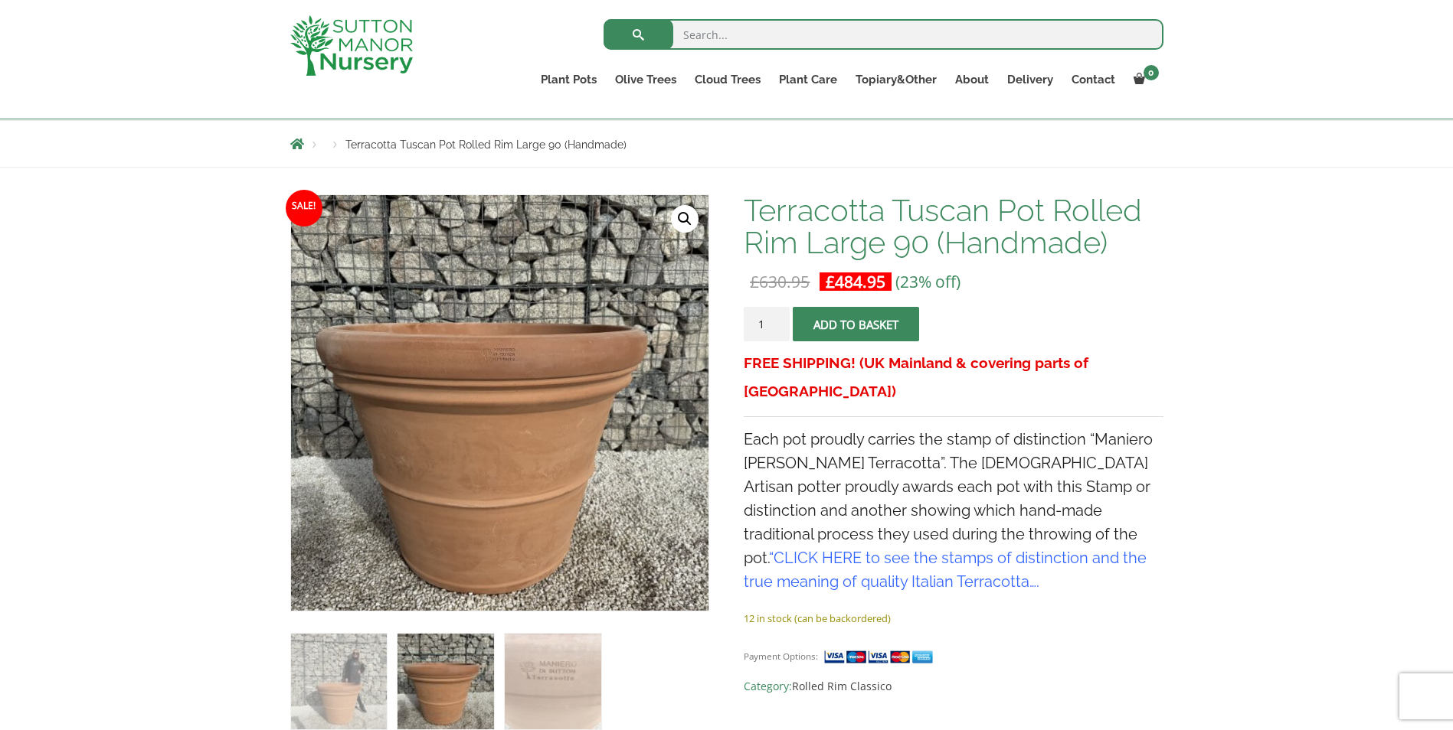
scroll to position [153, 0]
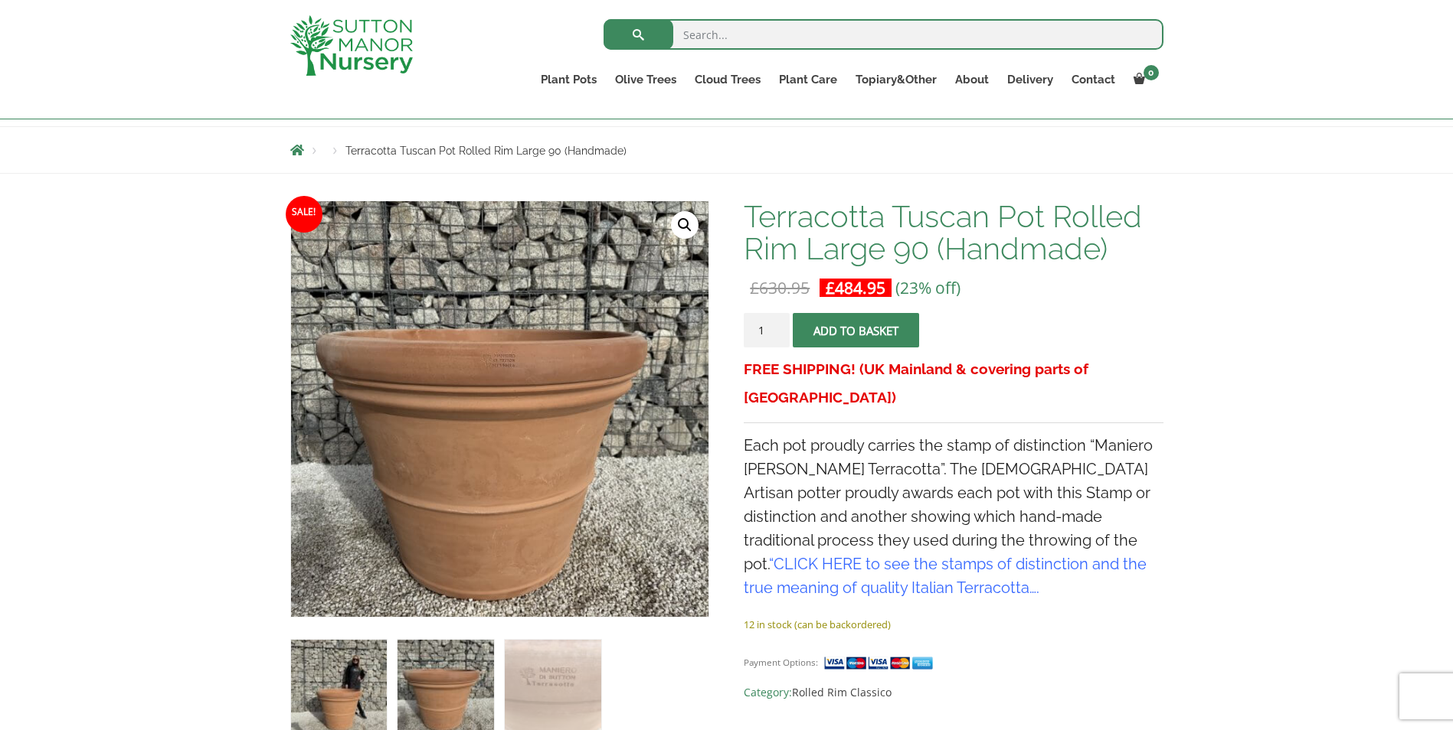
click at [361, 679] on img at bounding box center [339, 688] width 96 height 96
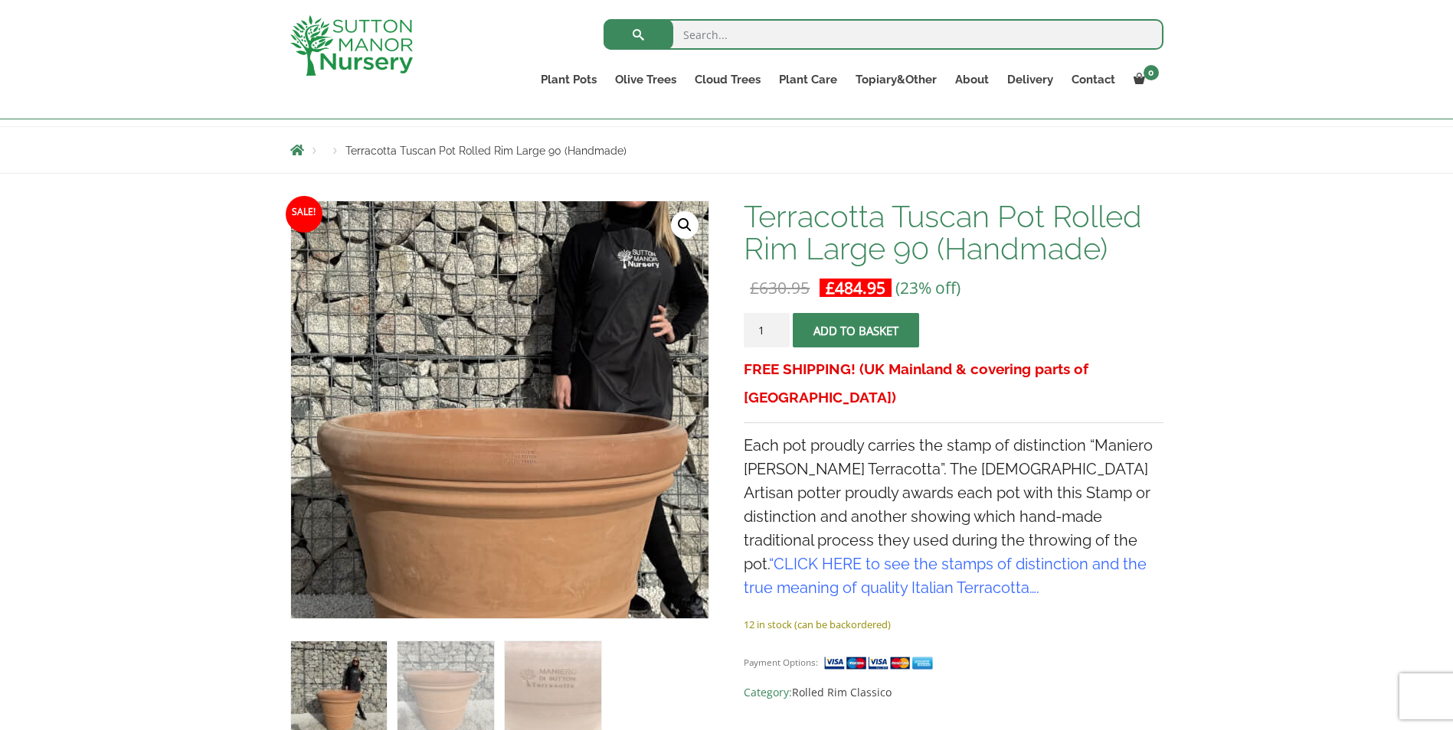
drag, startPoint x: 494, startPoint y: 423, endPoint x: 510, endPoint y: 401, distance: 26.8
